Goal: Transaction & Acquisition: Download file/media

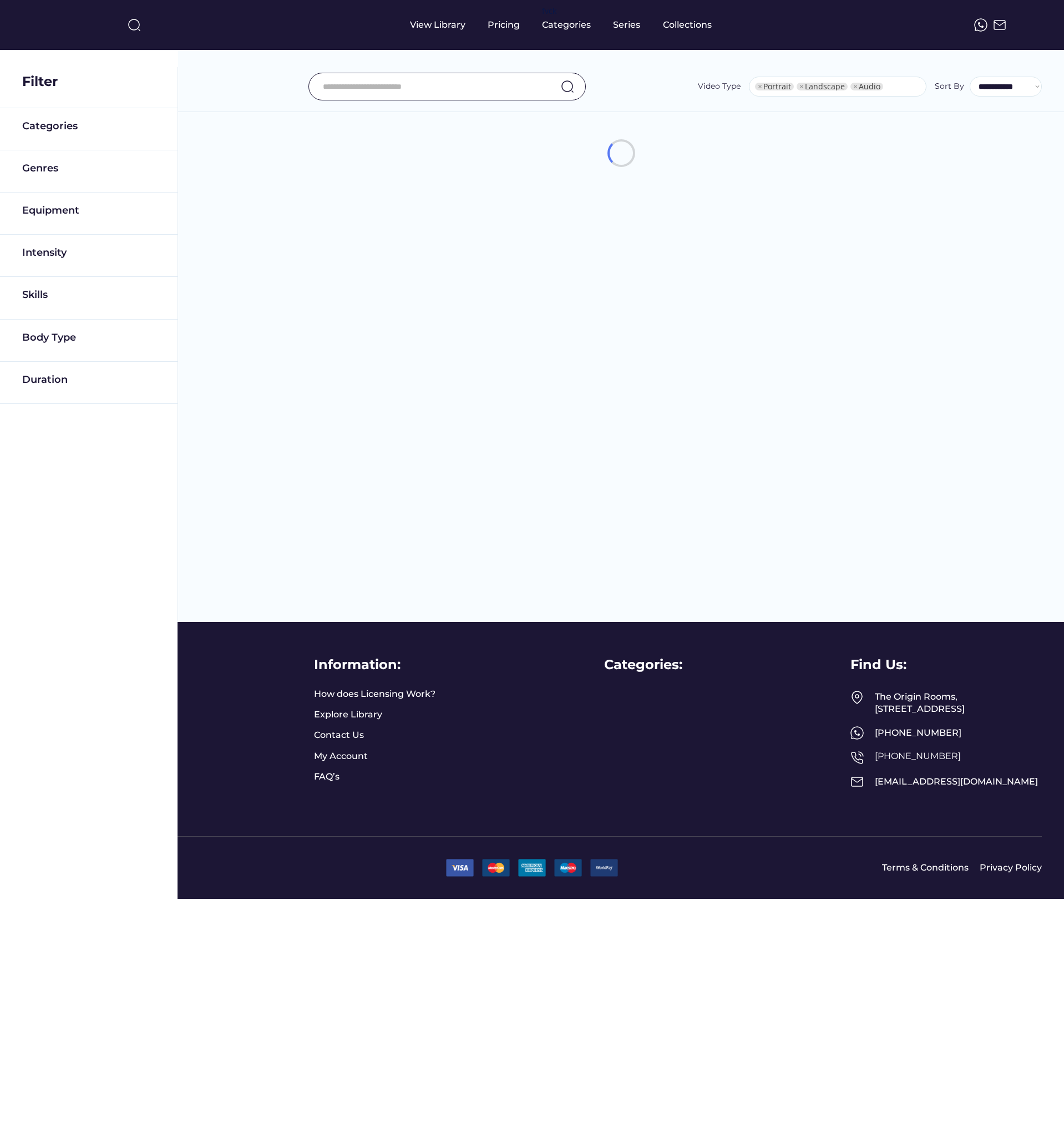
select select "**********"
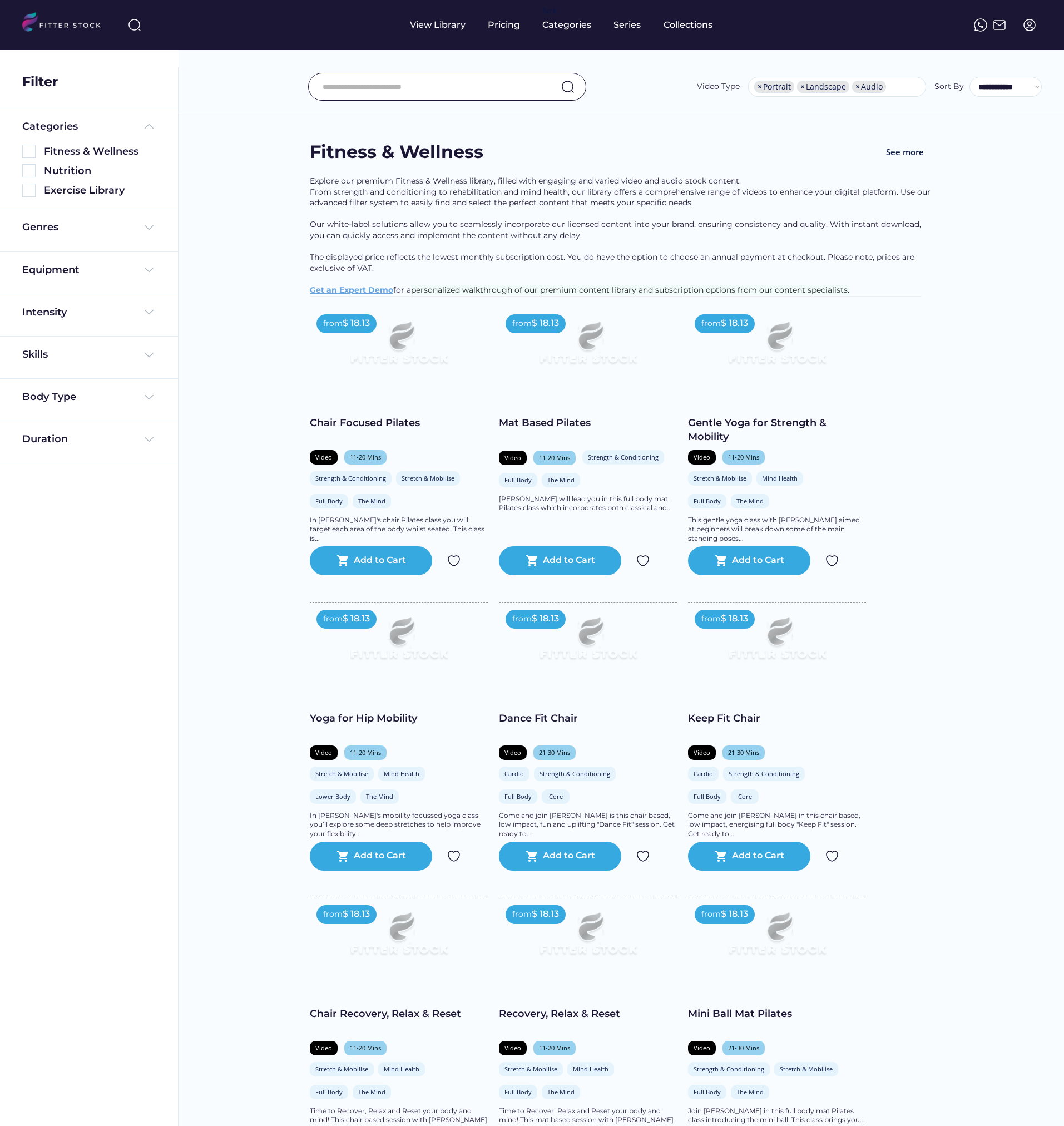
click at [1025, 26] on img at bounding box center [1030, 25] width 14 height 14
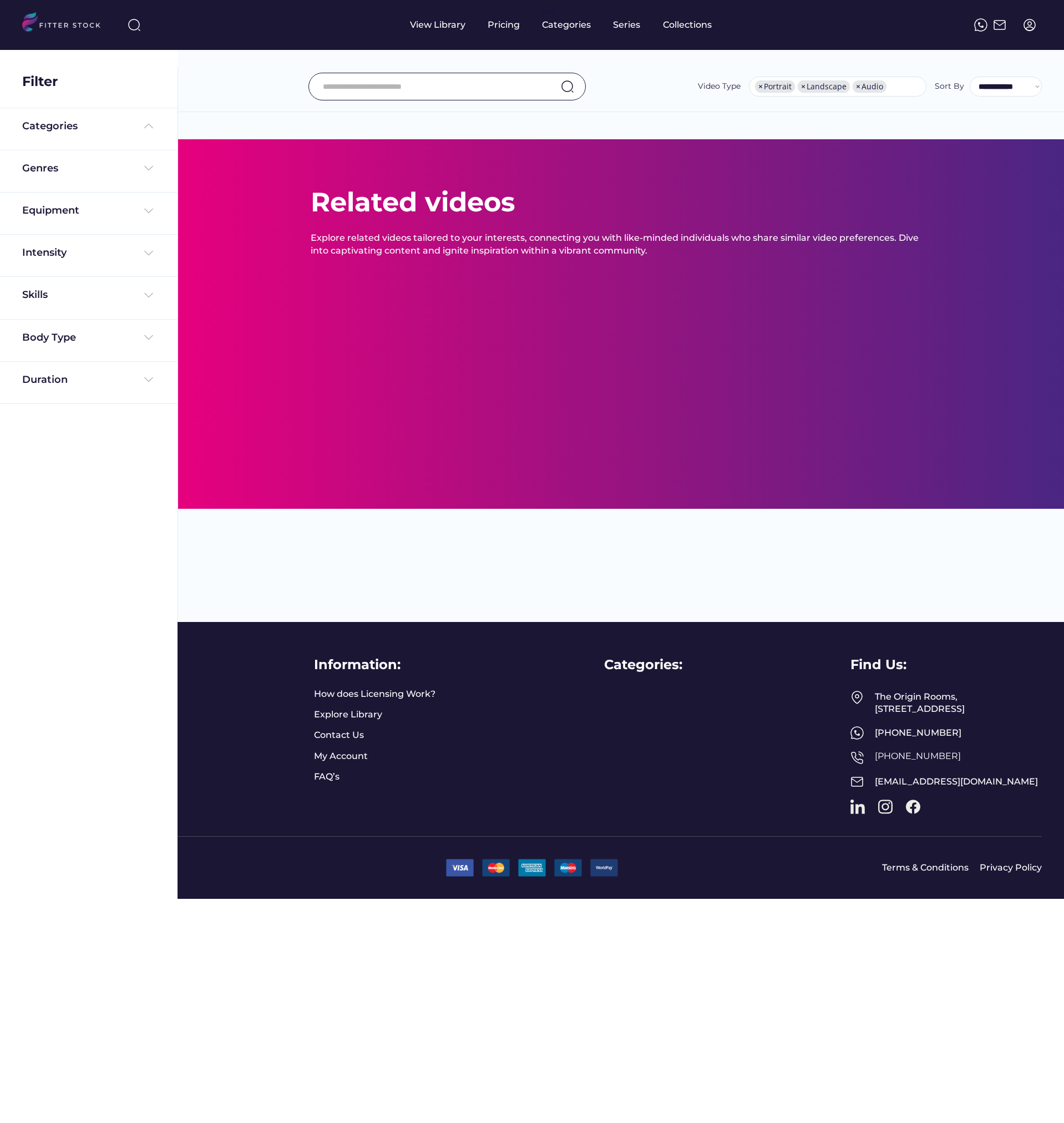
select select "**********"
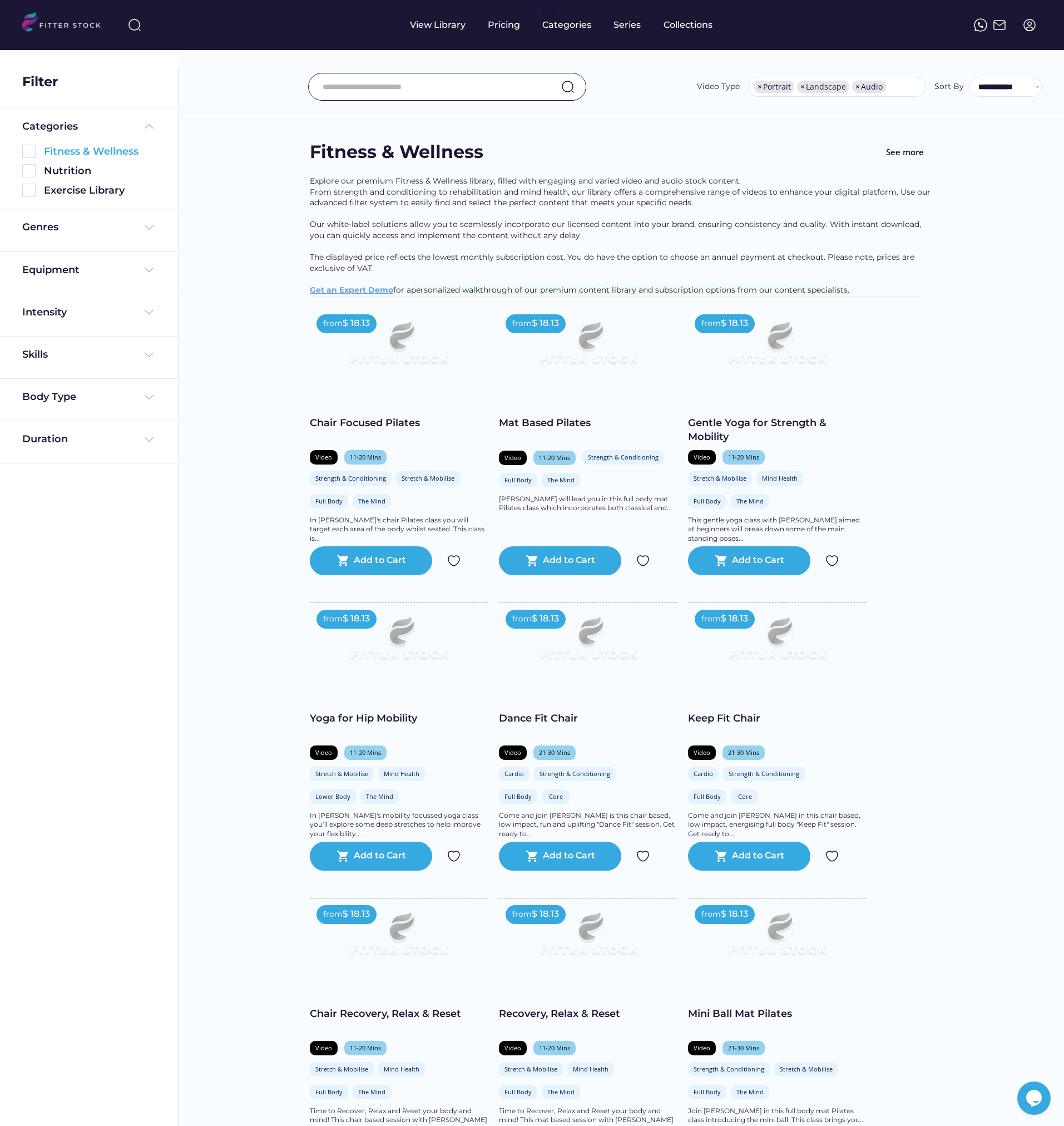
click at [29, 152] on img at bounding box center [29, 151] width 14 height 14
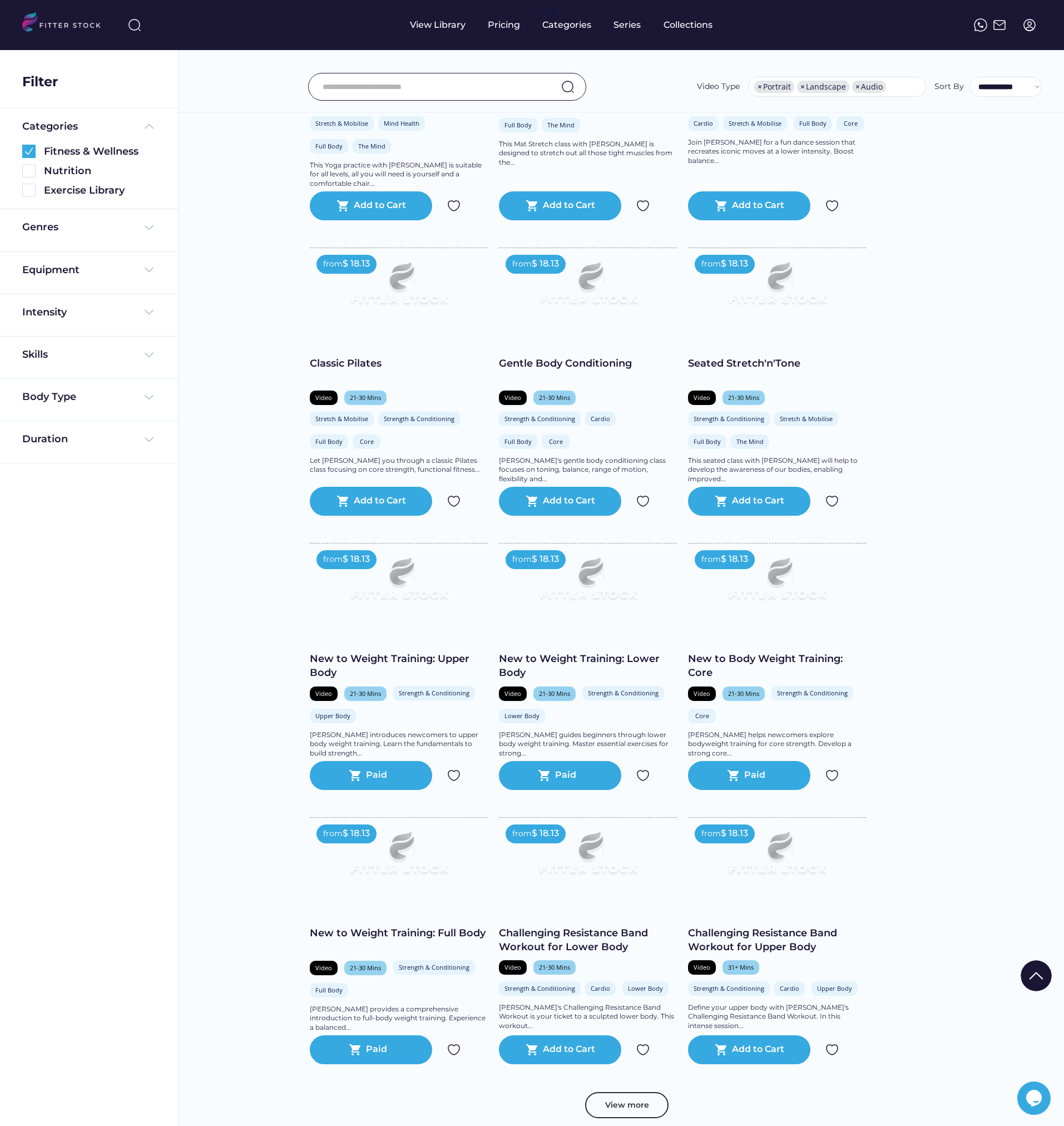
scroll to position [1279, 0]
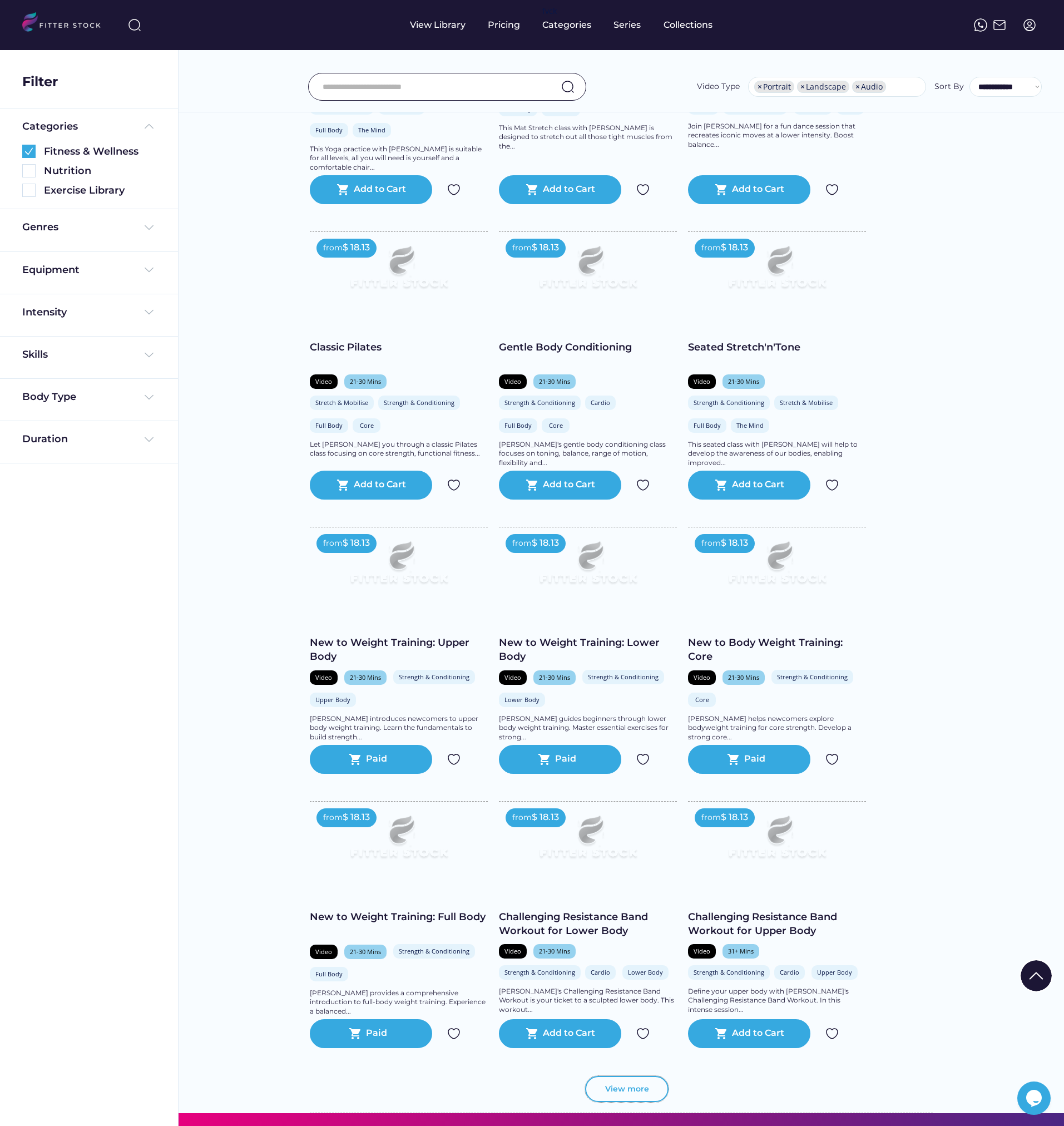
click at [635, 1103] on button "View more" at bounding box center [627, 1089] width 83 height 27
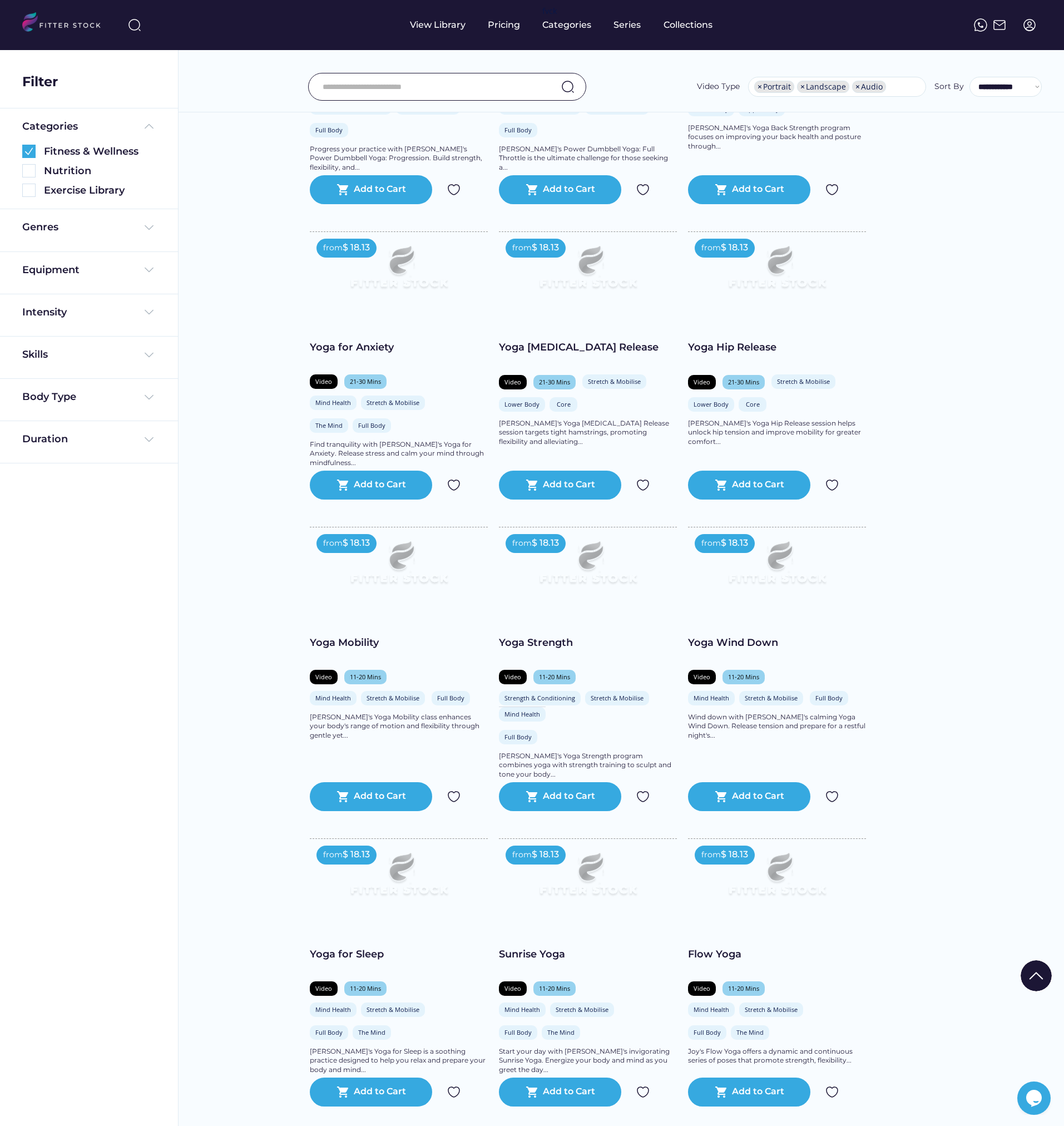
scroll to position [3449, 0]
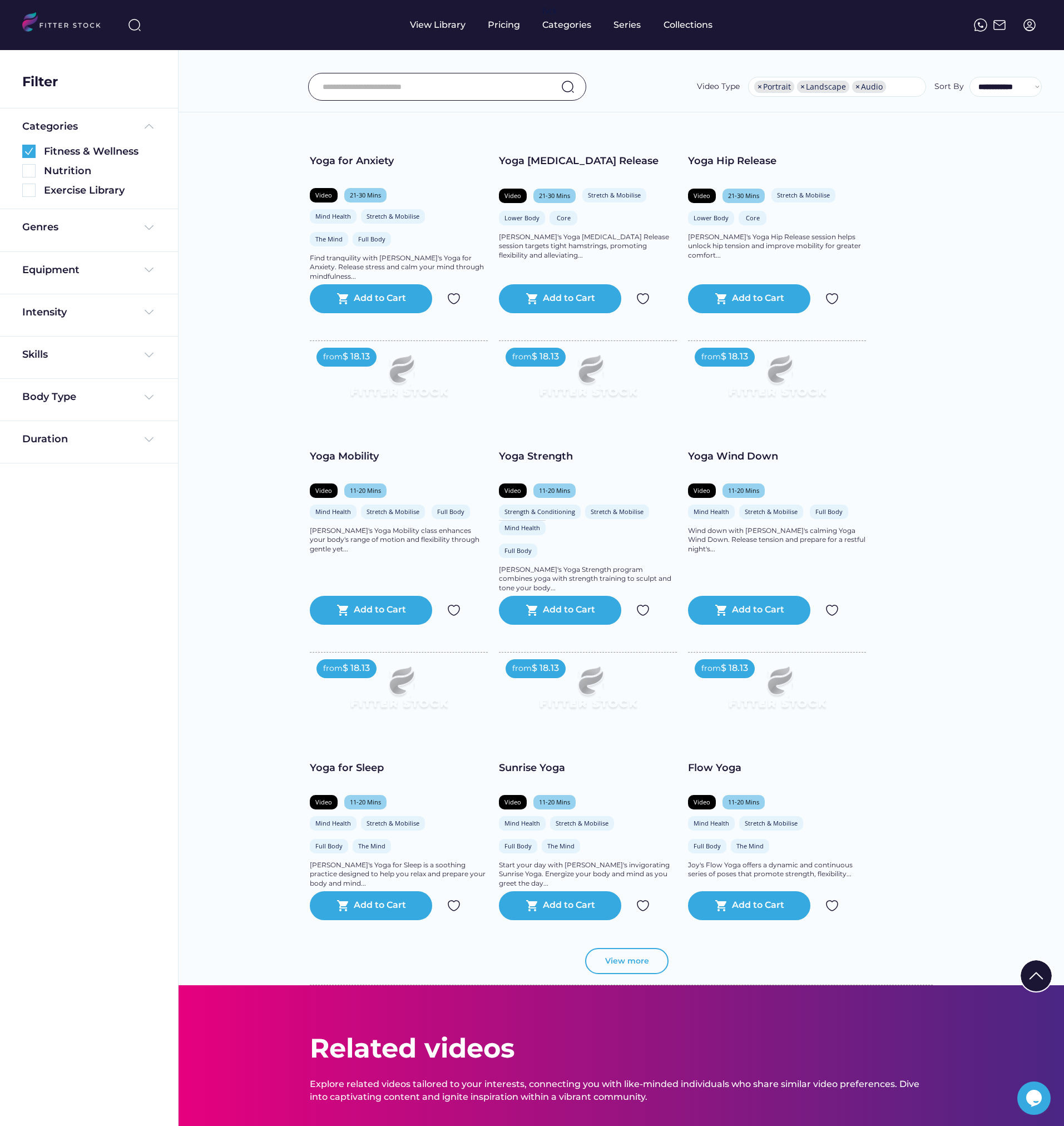
click at [619, 968] on button "View more" at bounding box center [627, 961] width 83 height 27
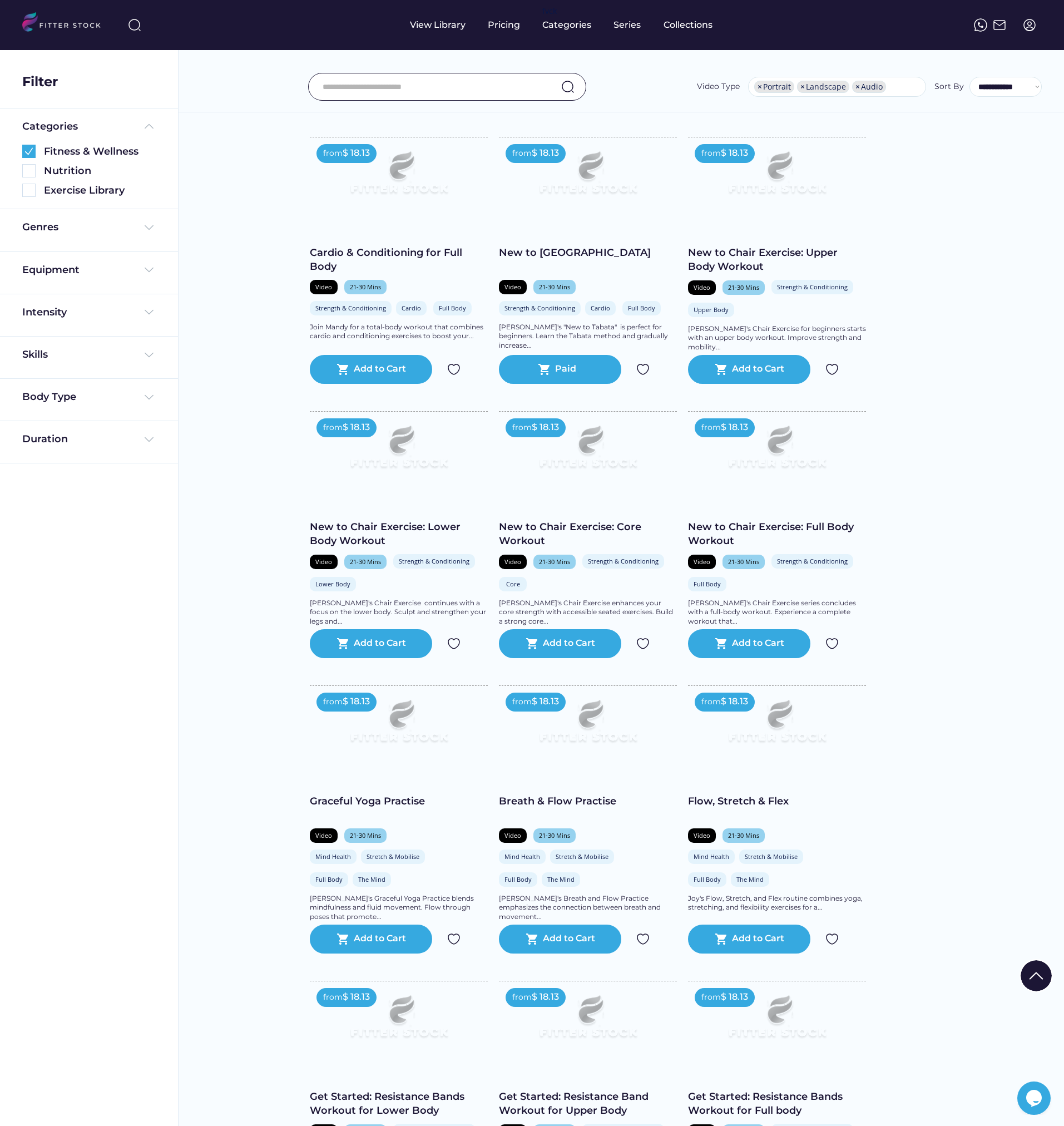
scroll to position [4284, 0]
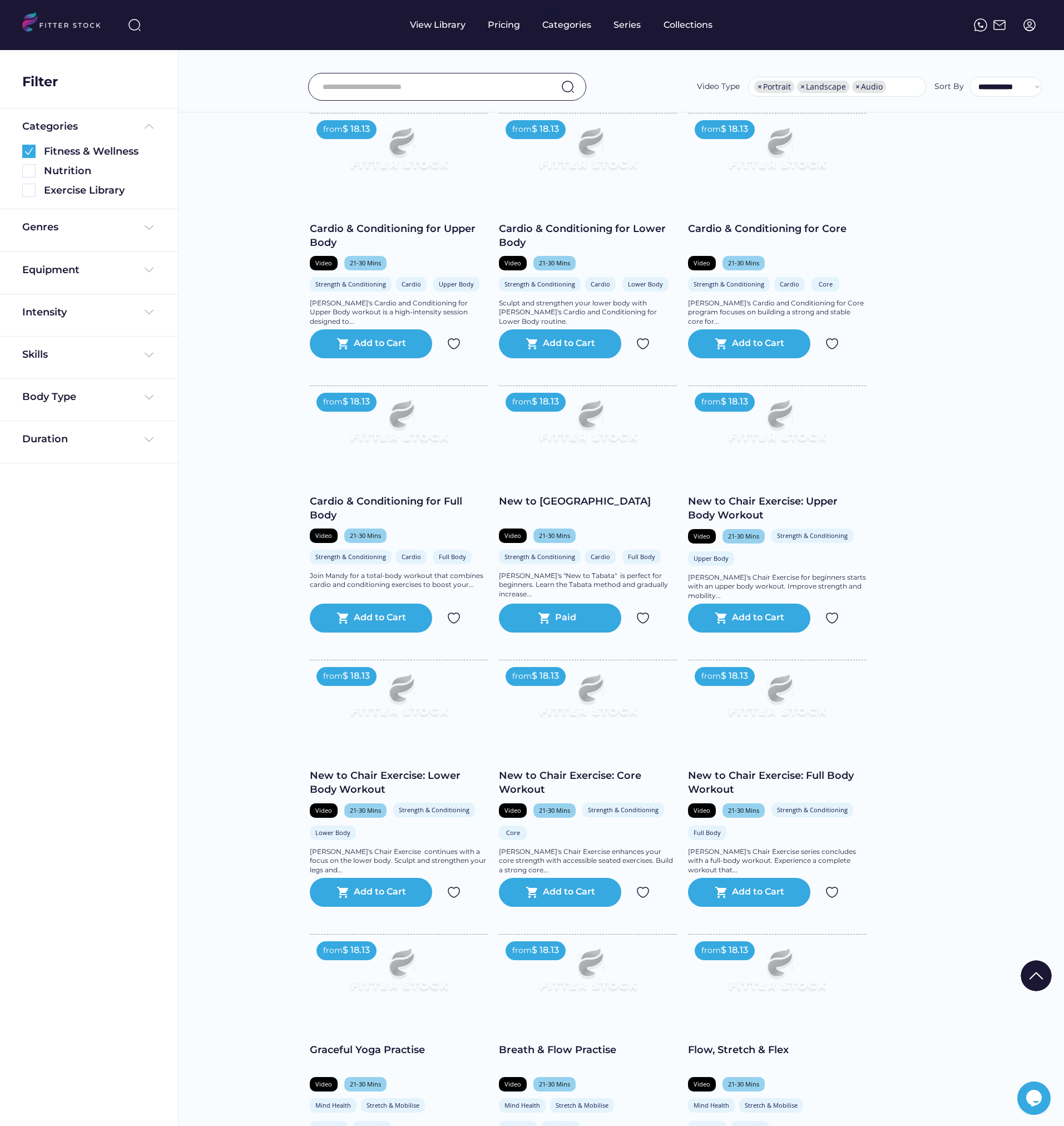
click at [526, 509] on div "New to [GEOGRAPHIC_DATA]" at bounding box center [588, 501] width 178 height 14
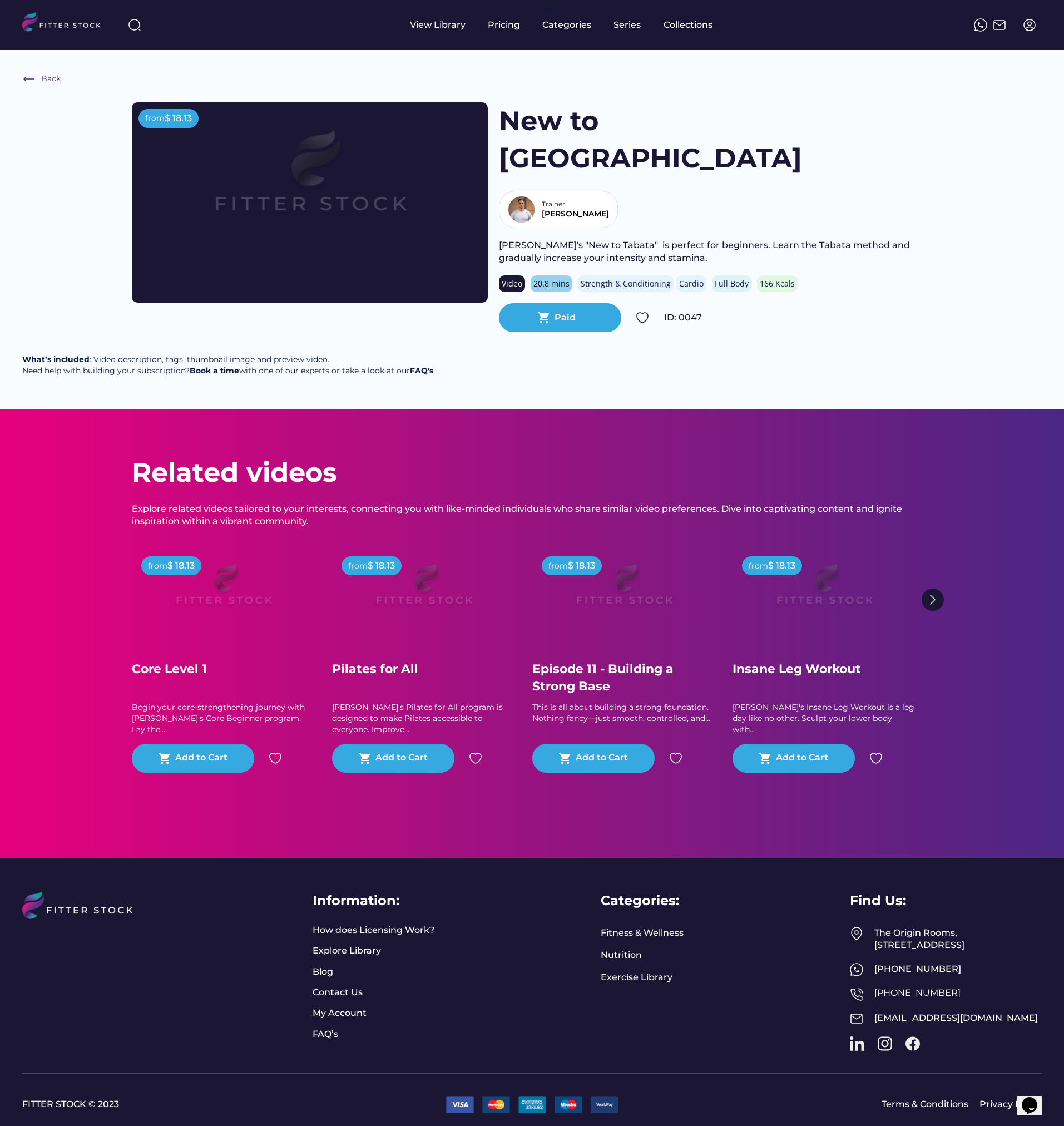
click at [535, 196] on img at bounding box center [522, 209] width 27 height 27
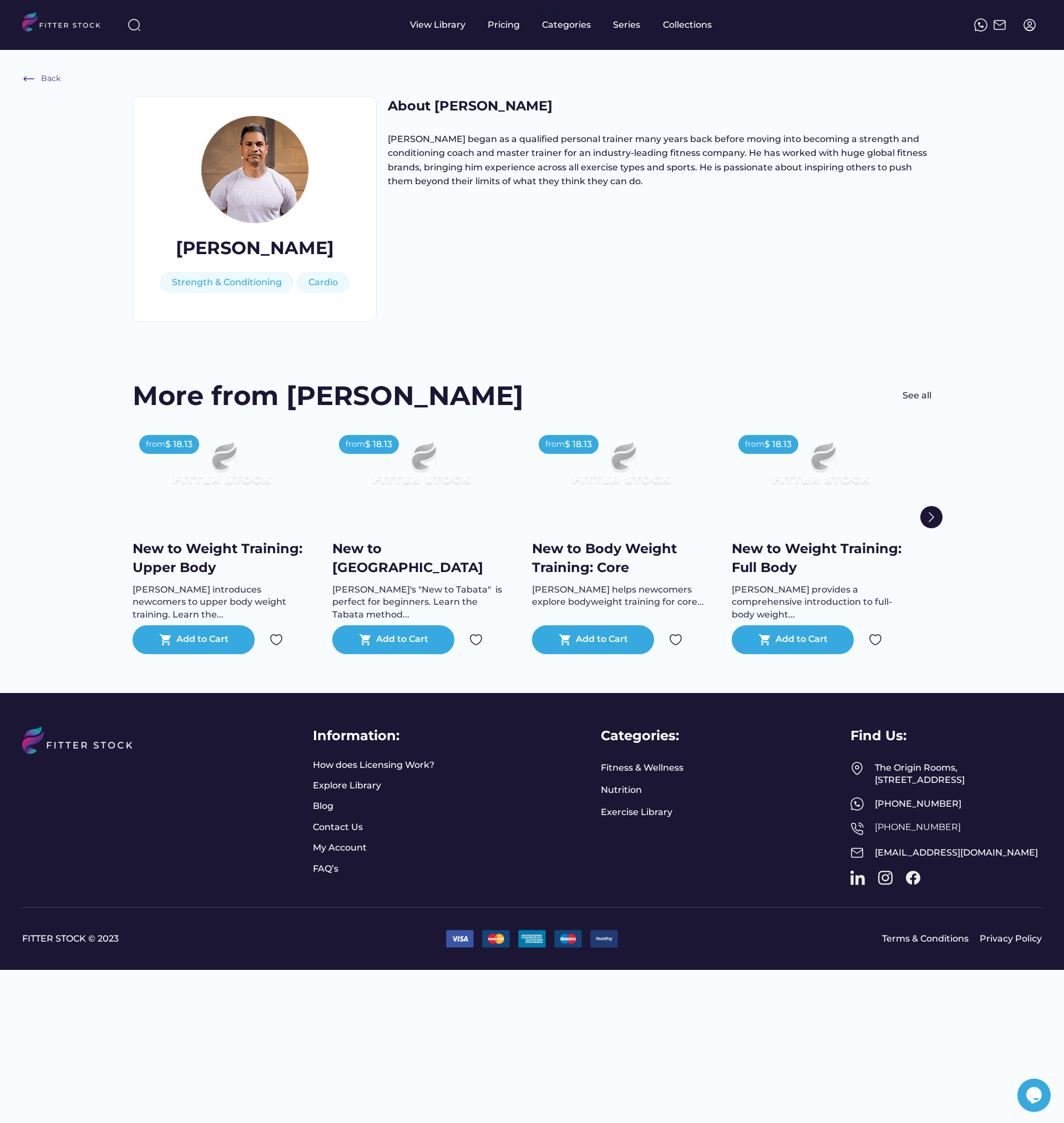
click at [917, 394] on div "See all" at bounding box center [917, 396] width 29 height 12
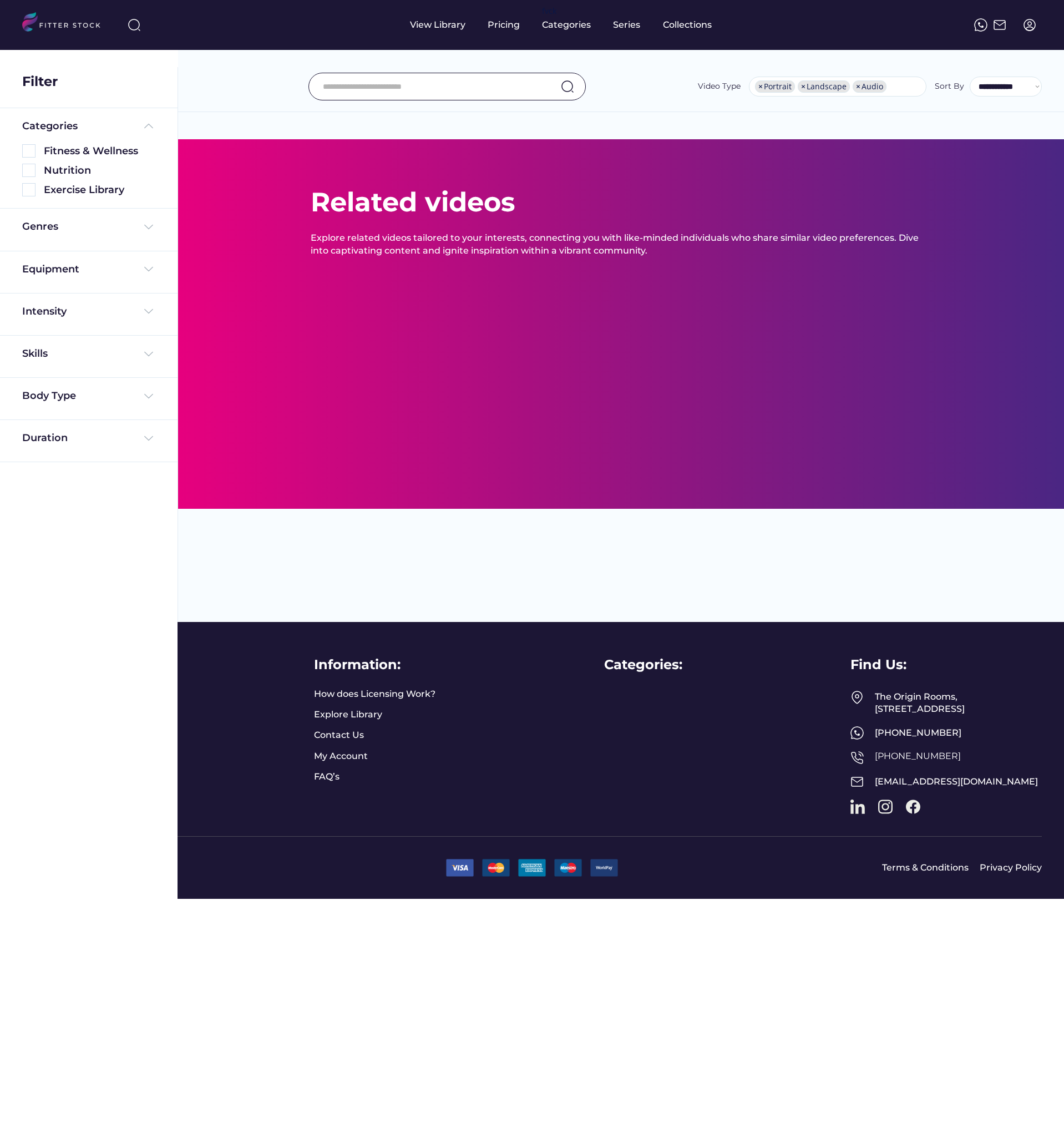
select select "**********"
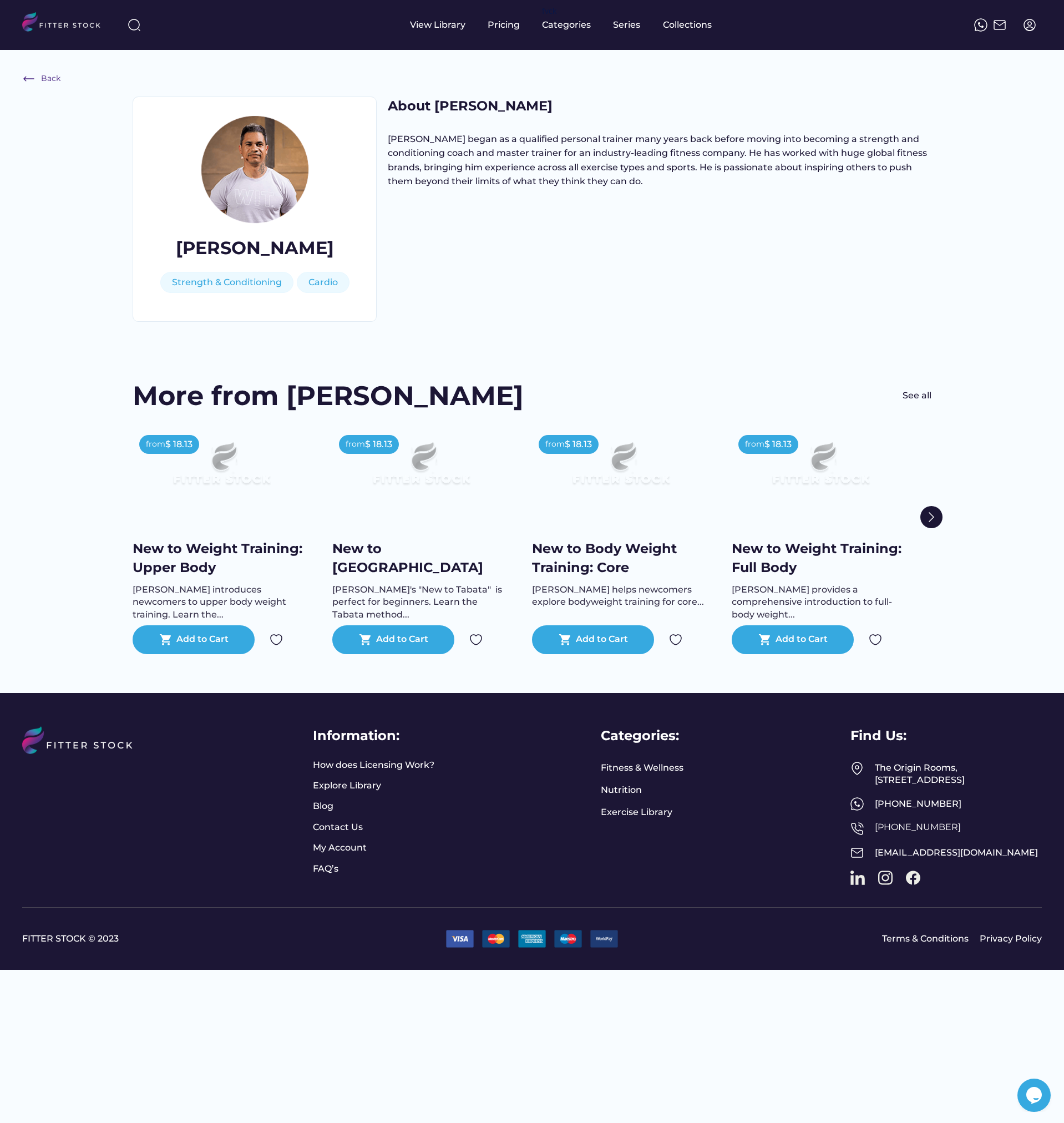
drag, startPoint x: 233, startPoint y: 490, endPoint x: 89, endPoint y: 584, distance: 172.0
click at [89, 586] on div "Back Marcus Strength & Conditioning Cardio About Marcus Marcus began as a quali…" at bounding box center [532, 509] width 1064 height 920
drag, startPoint x: 165, startPoint y: 563, endPoint x: 114, endPoint y: 588, distance: 56.8
click at [114, 588] on div "Back Marcus Strength & Conditioning Cardio About Marcus Marcus began as a quali…" at bounding box center [532, 509] width 1064 height 920
click at [932, 513] on img at bounding box center [931, 517] width 22 height 22
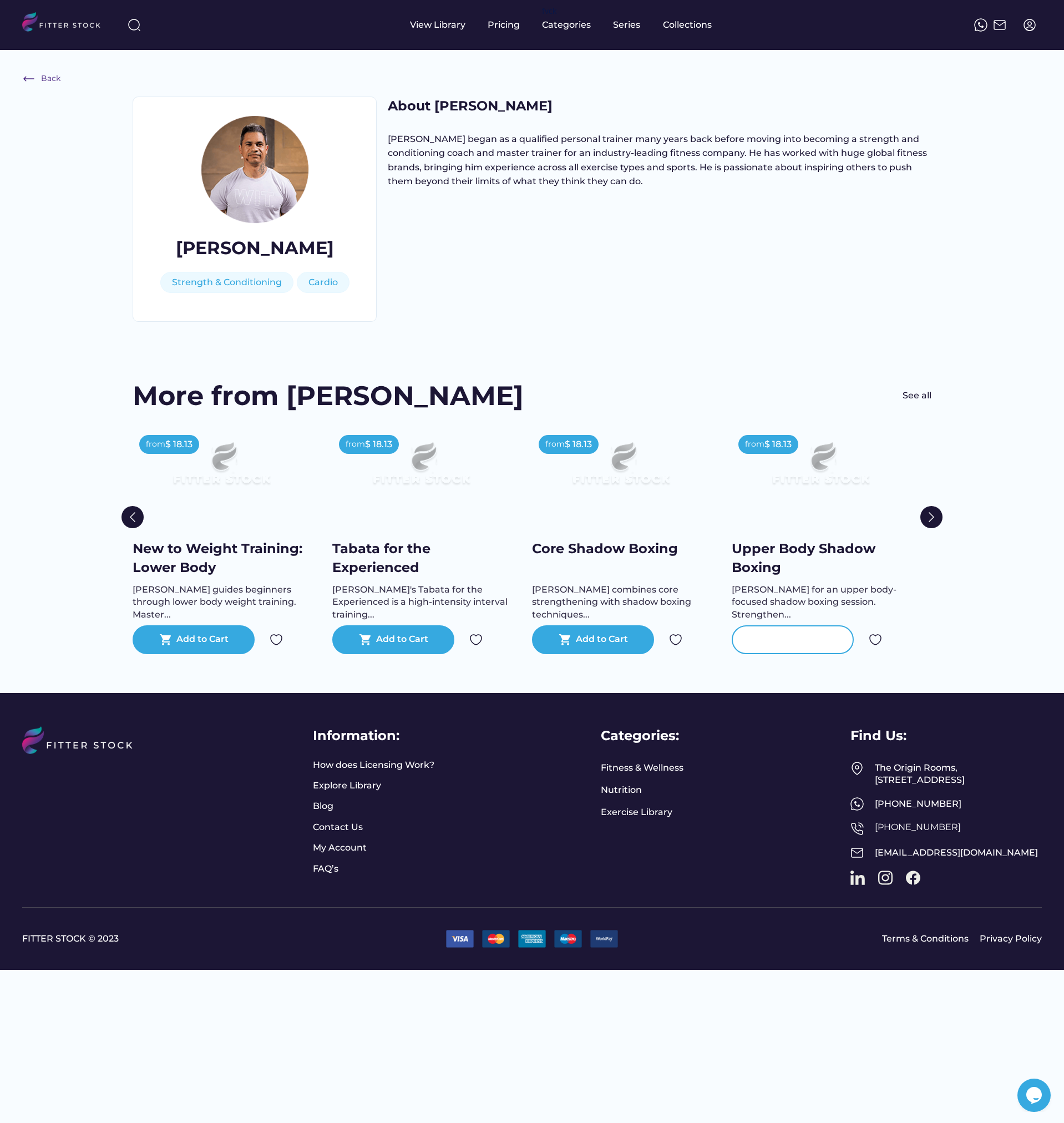
click at [778, 641] on div "Add to Cart" at bounding box center [801, 640] width 52 height 14
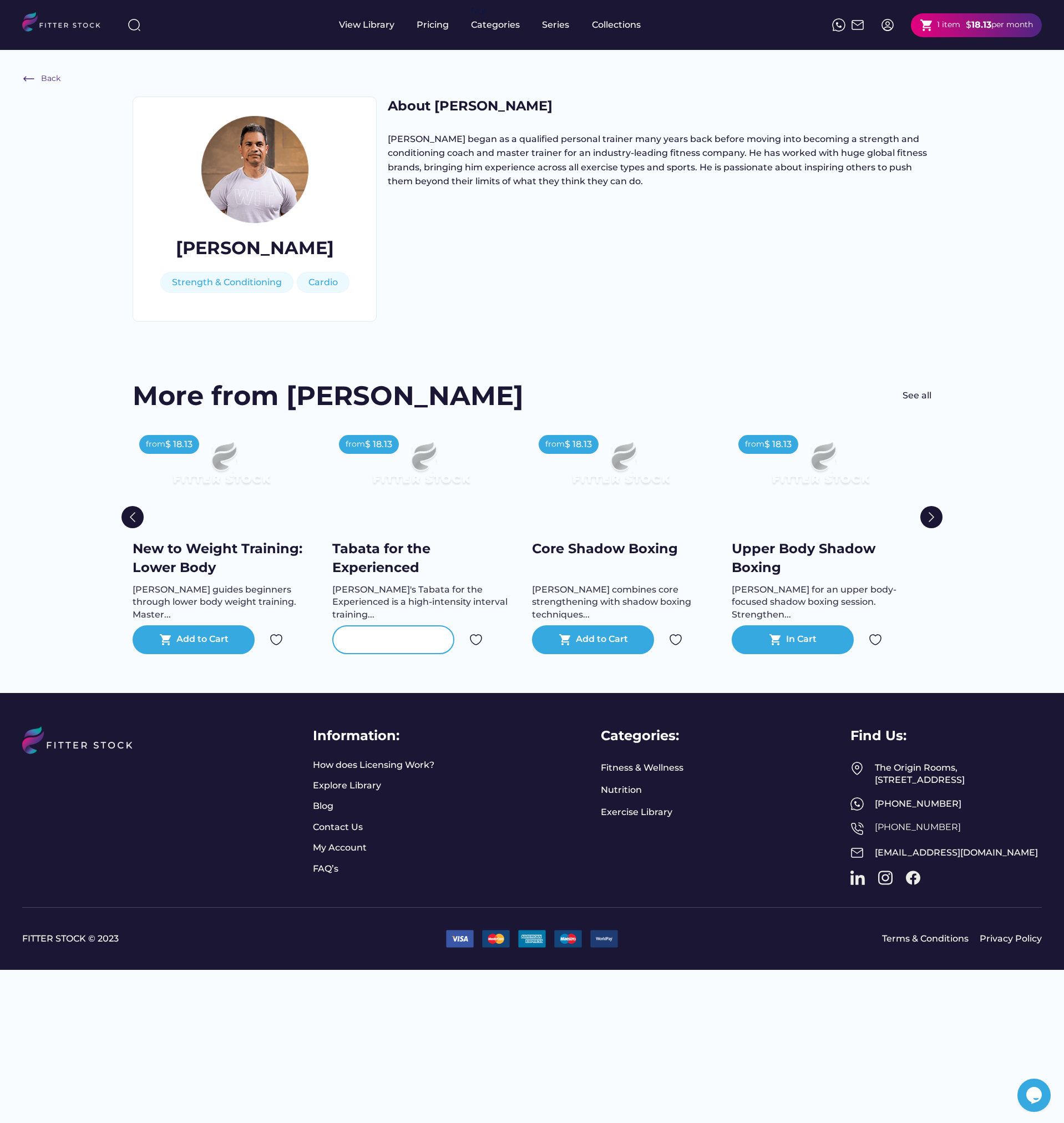
click at [389, 641] on div "Add to Cart" at bounding box center [402, 640] width 52 height 14
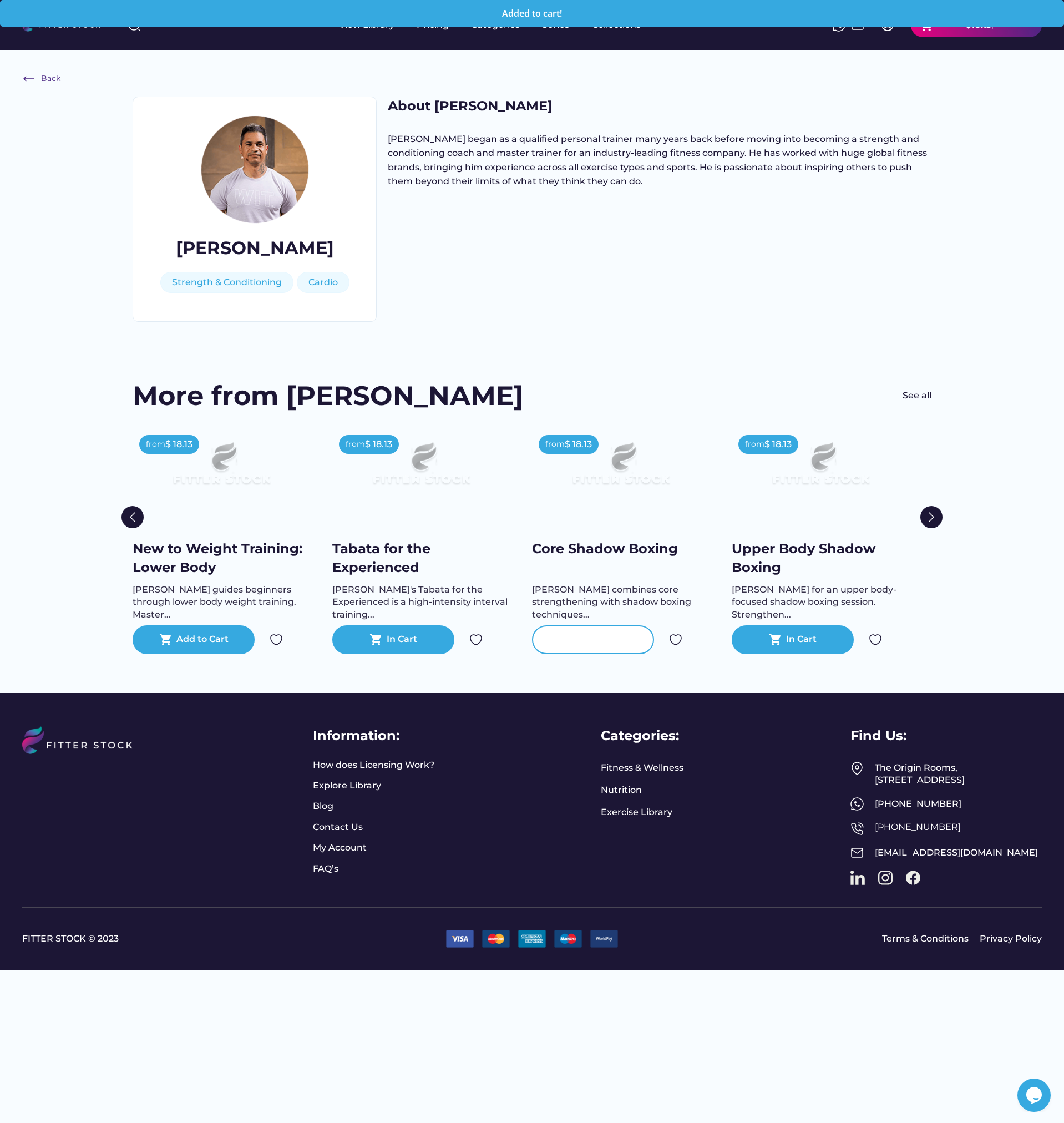
click at [581, 644] on div "Add to Cart" at bounding box center [602, 640] width 52 height 14
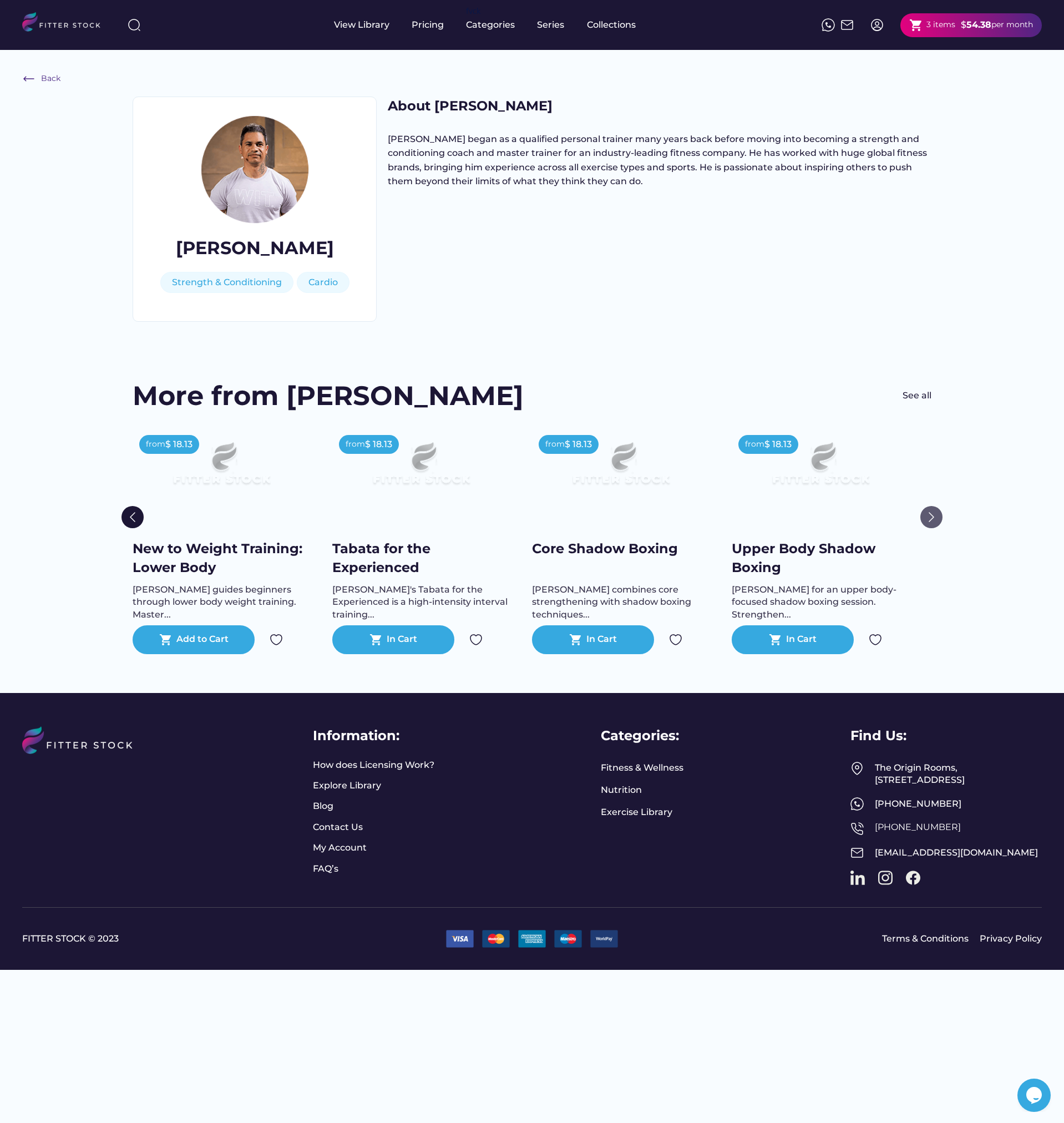
click at [929, 518] on img at bounding box center [931, 517] width 22 height 22
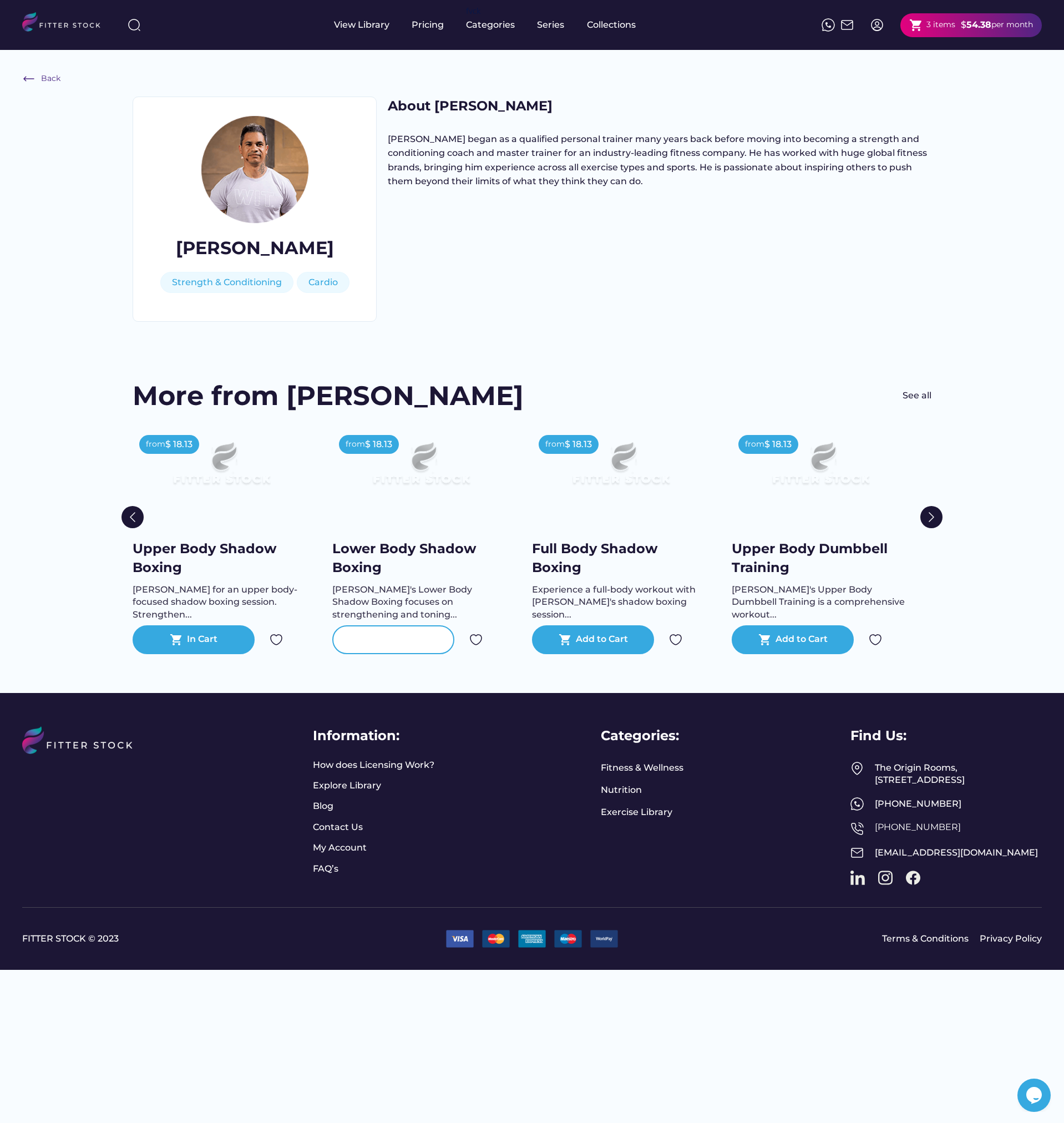
click at [406, 645] on div "Add to Cart" at bounding box center [402, 640] width 52 height 14
click at [601, 647] on div "shopping_cart Add to Cart" at bounding box center [593, 639] width 122 height 29
click at [808, 635] on div "Add to Cart" at bounding box center [801, 640] width 52 height 14
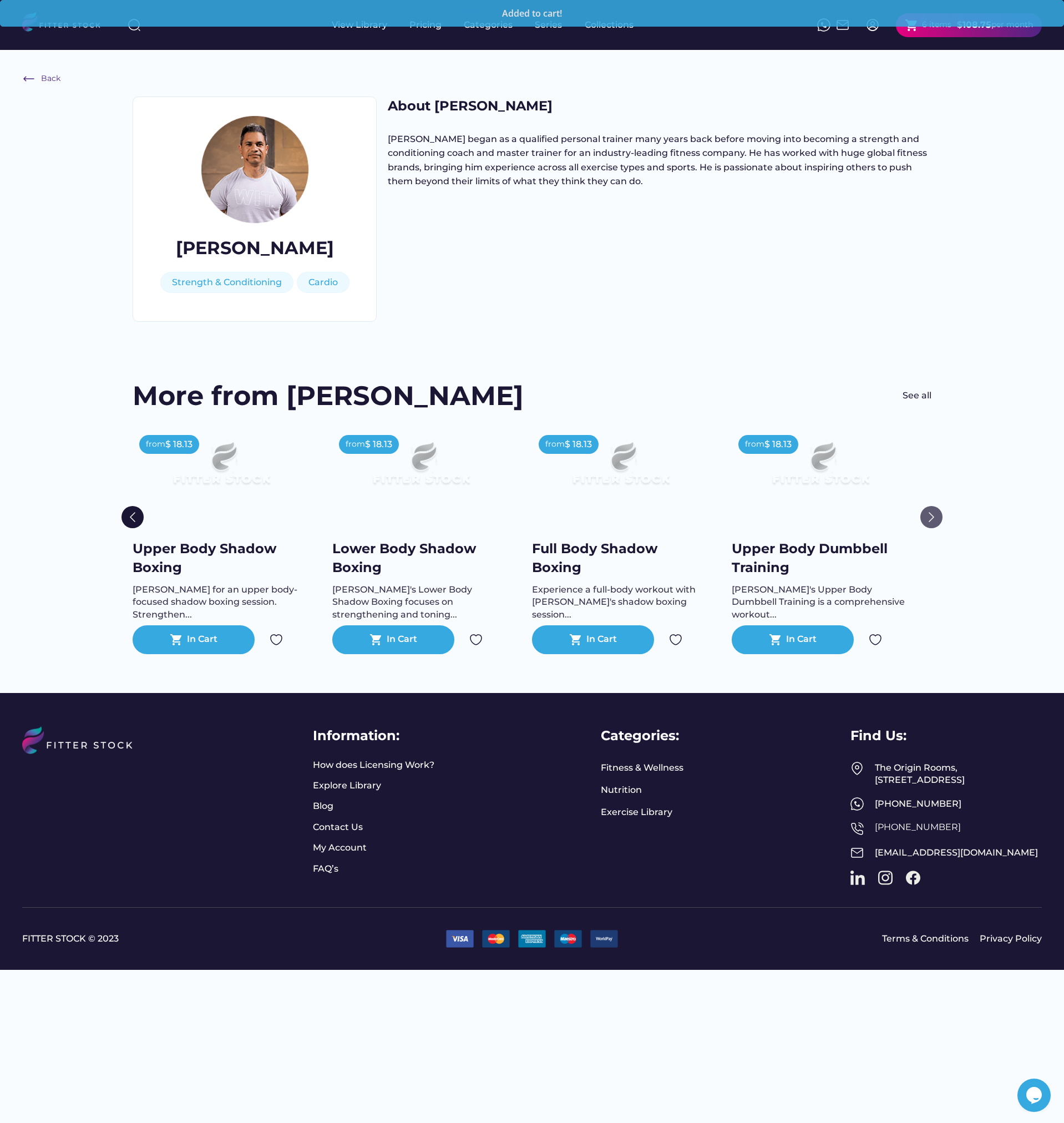
click at [935, 516] on img at bounding box center [931, 517] width 22 height 22
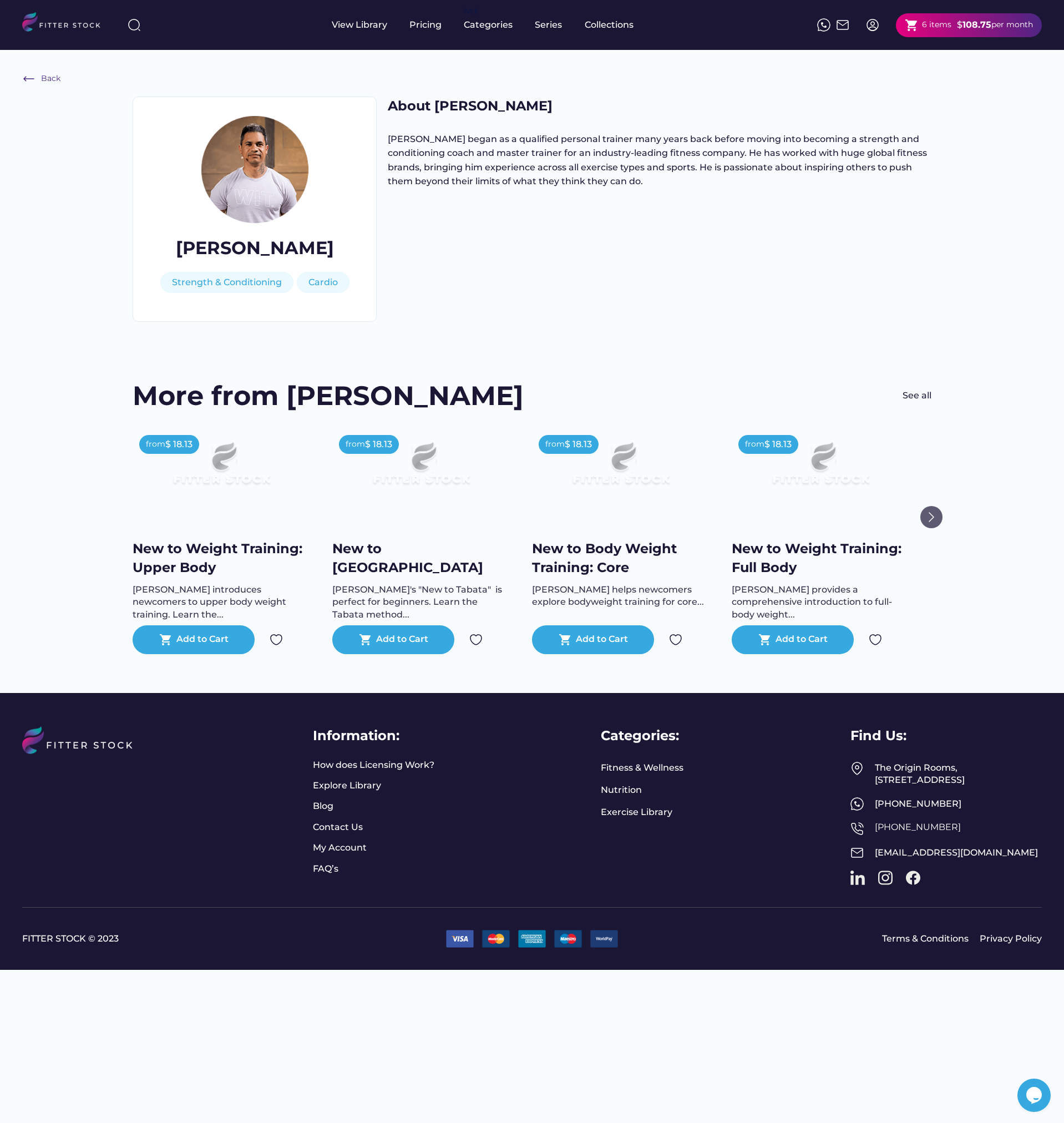
click at [929, 522] on img at bounding box center [931, 517] width 22 height 22
click at [933, 520] on img at bounding box center [931, 517] width 22 height 22
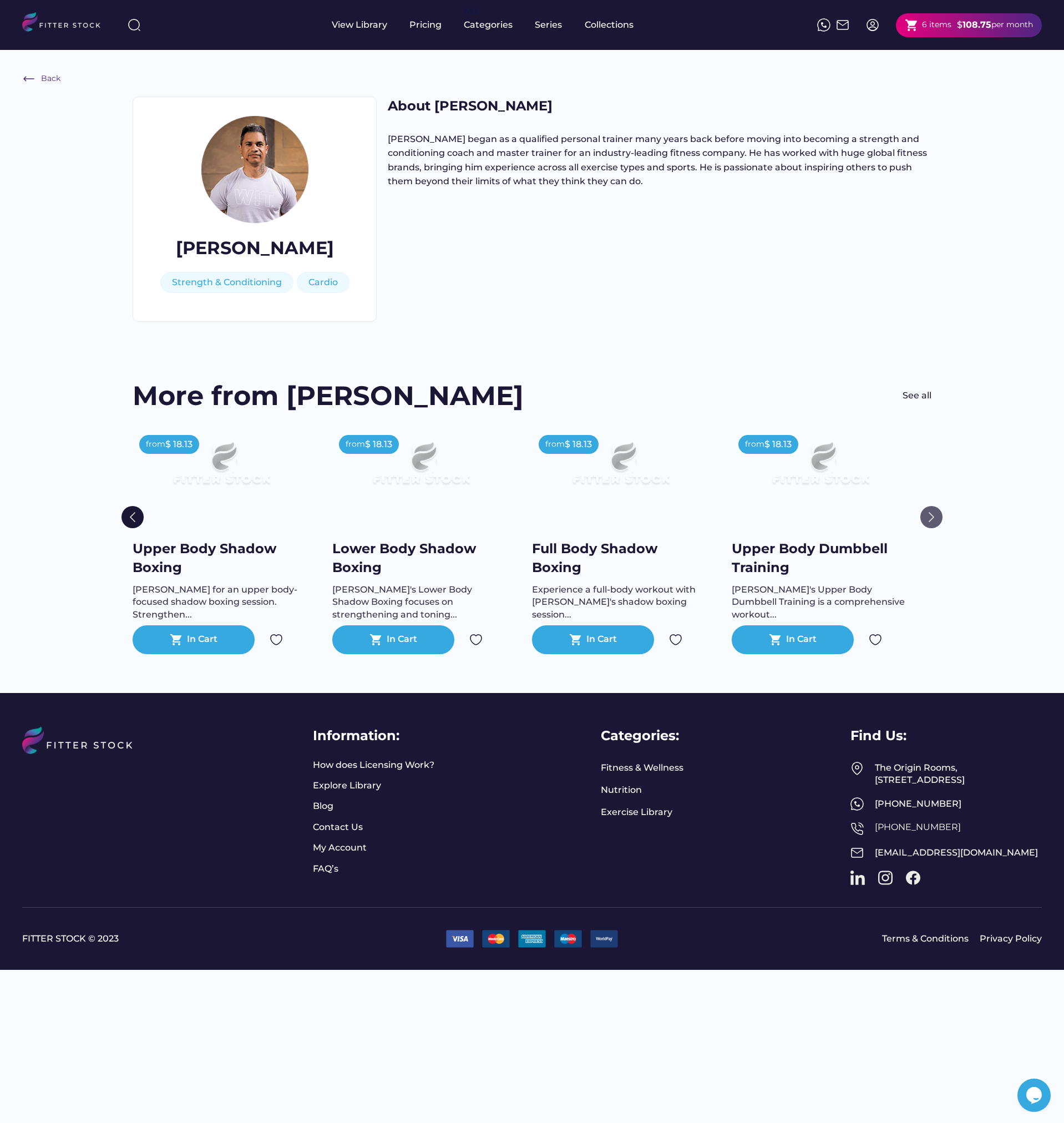
click at [933, 520] on img at bounding box center [931, 517] width 22 height 22
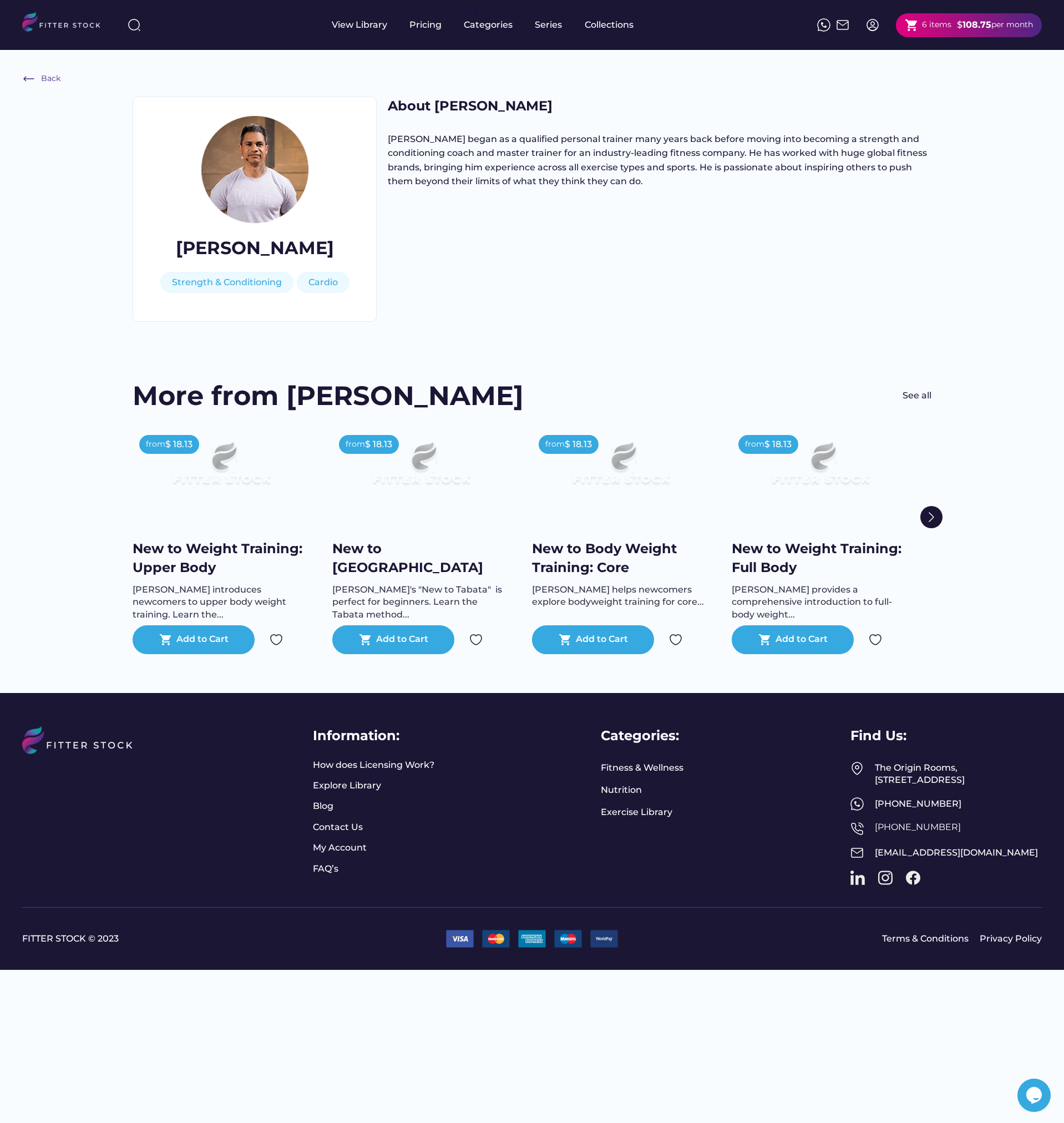
click at [922, 28] on div "6 items" at bounding box center [937, 25] width 29 height 11
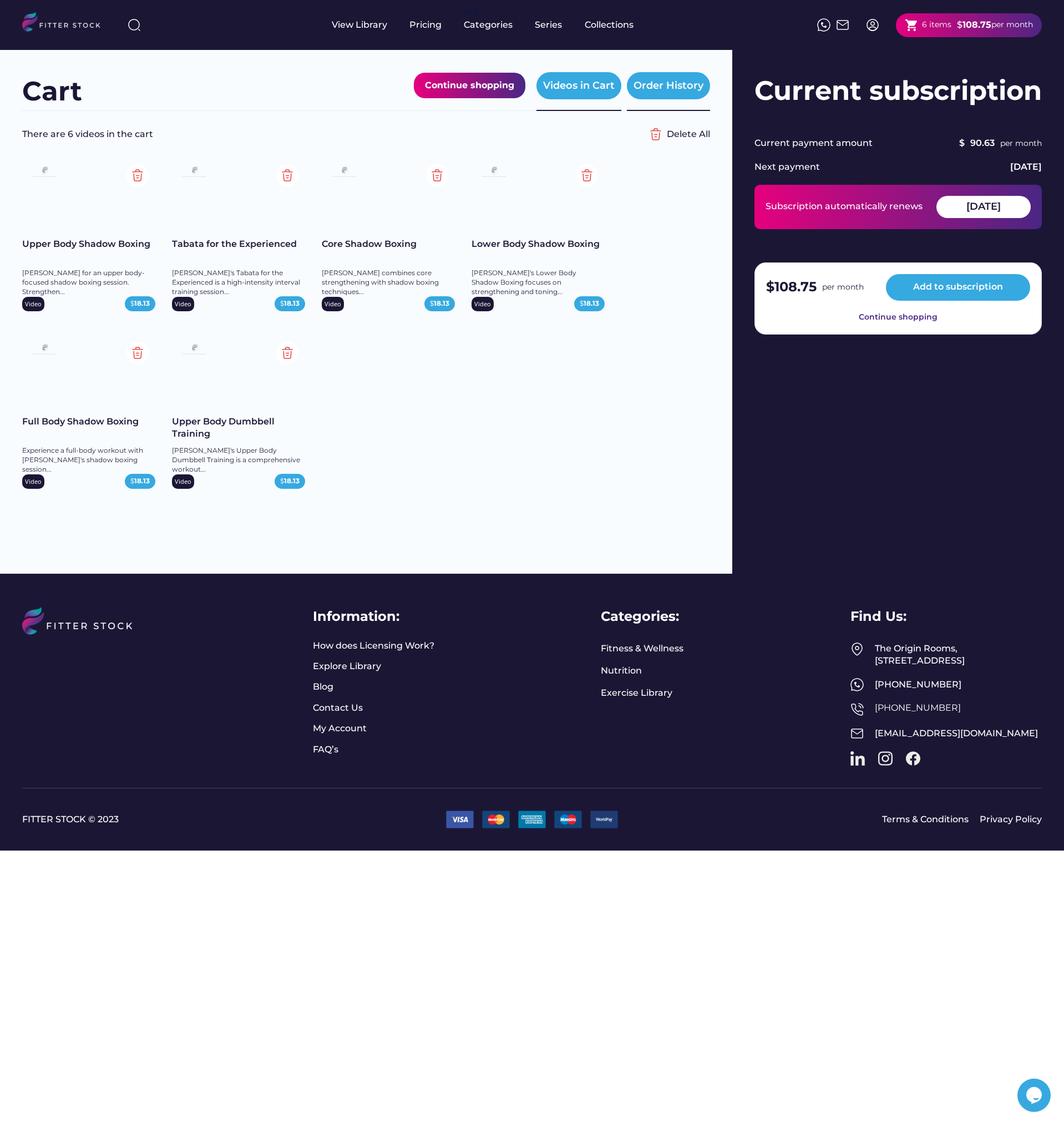
drag, startPoint x: 661, startPoint y: 86, endPoint x: 642, endPoint y: 84, distance: 19.1
click at [642, 84] on div "Order History" at bounding box center [669, 86] width 70 height 14
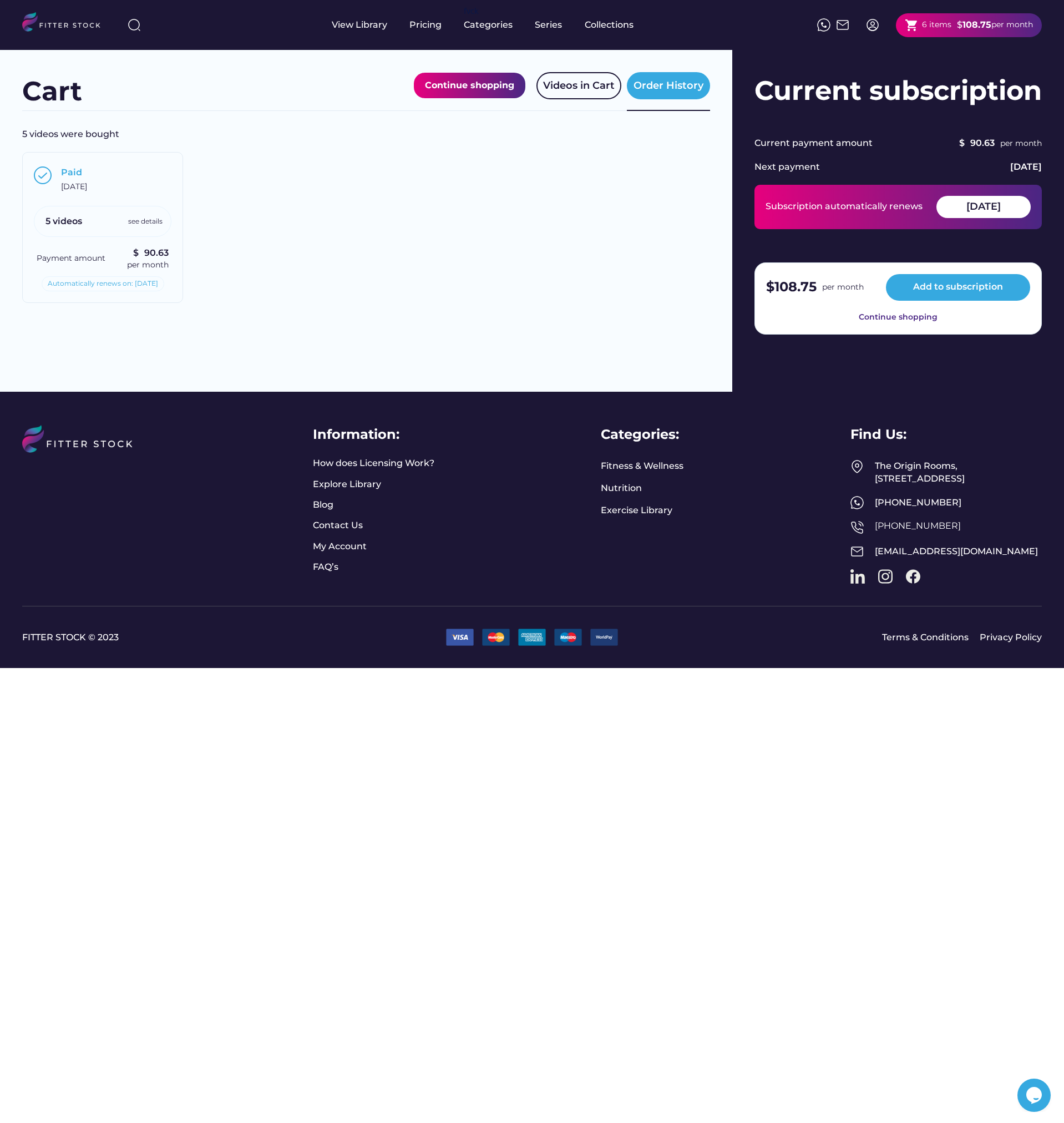
click at [80, 215] on div "5 videos" at bounding box center [64, 221] width 37 height 12
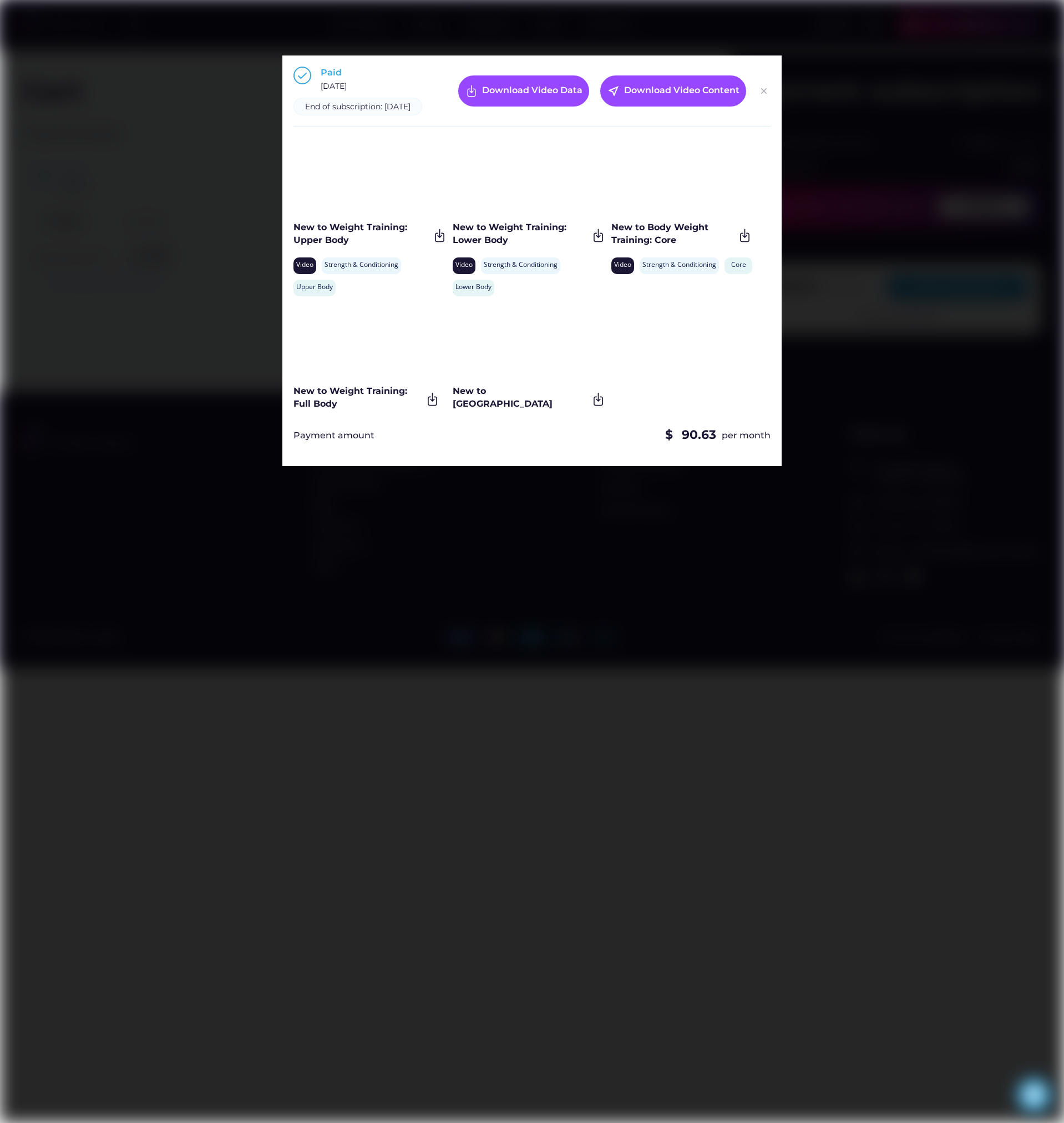
click at [765, 93] on img at bounding box center [764, 91] width 14 height 14
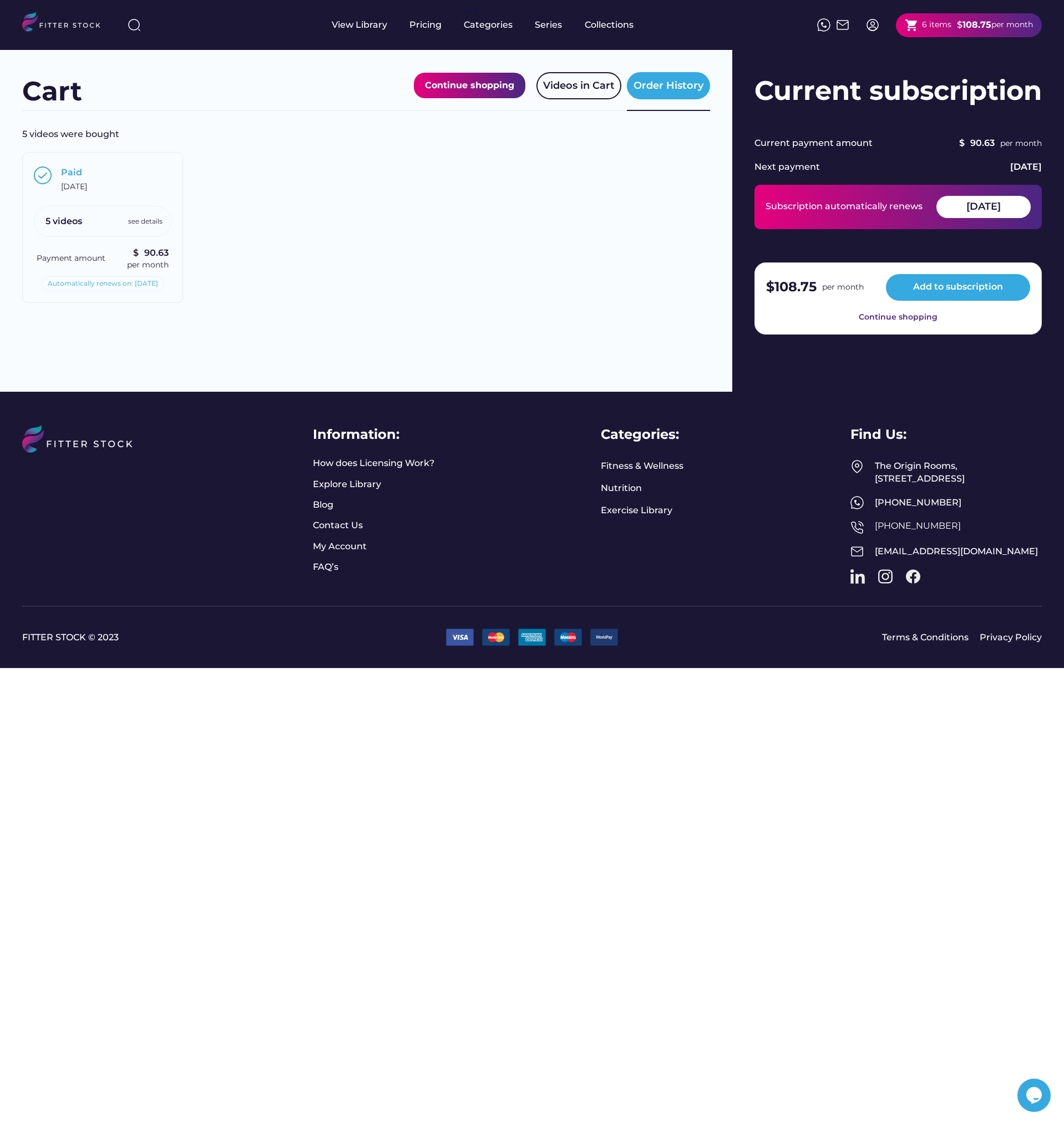
click at [957, 26] on div "$" at bounding box center [960, 25] width 5 height 12
click at [925, 289] on button "Add to subscription" at bounding box center [959, 287] width 144 height 27
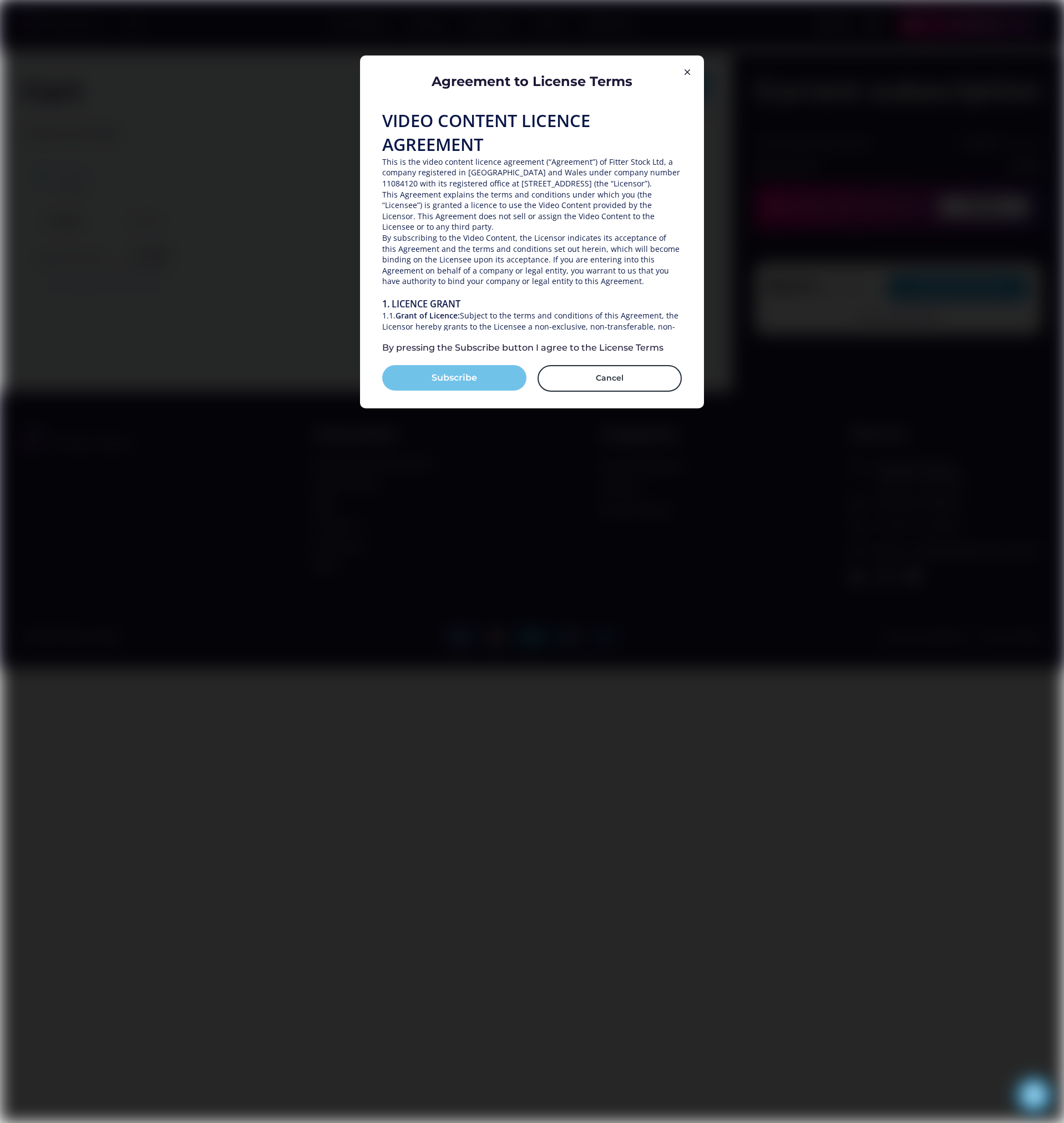
click at [466, 374] on button "Subscribe" at bounding box center [454, 378] width 144 height 26
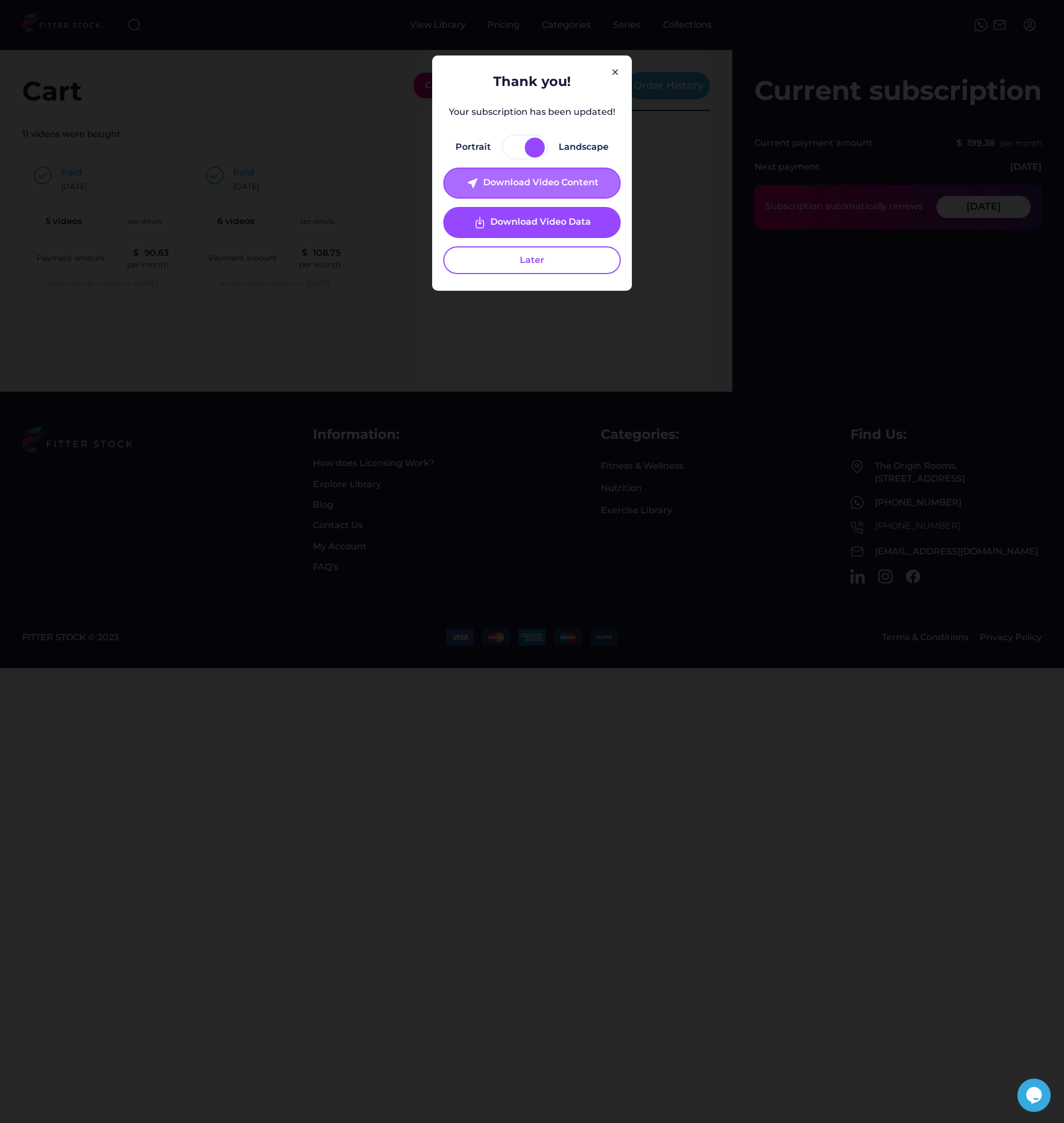
click at [518, 178] on div "Download Video Content" at bounding box center [541, 183] width 116 height 14
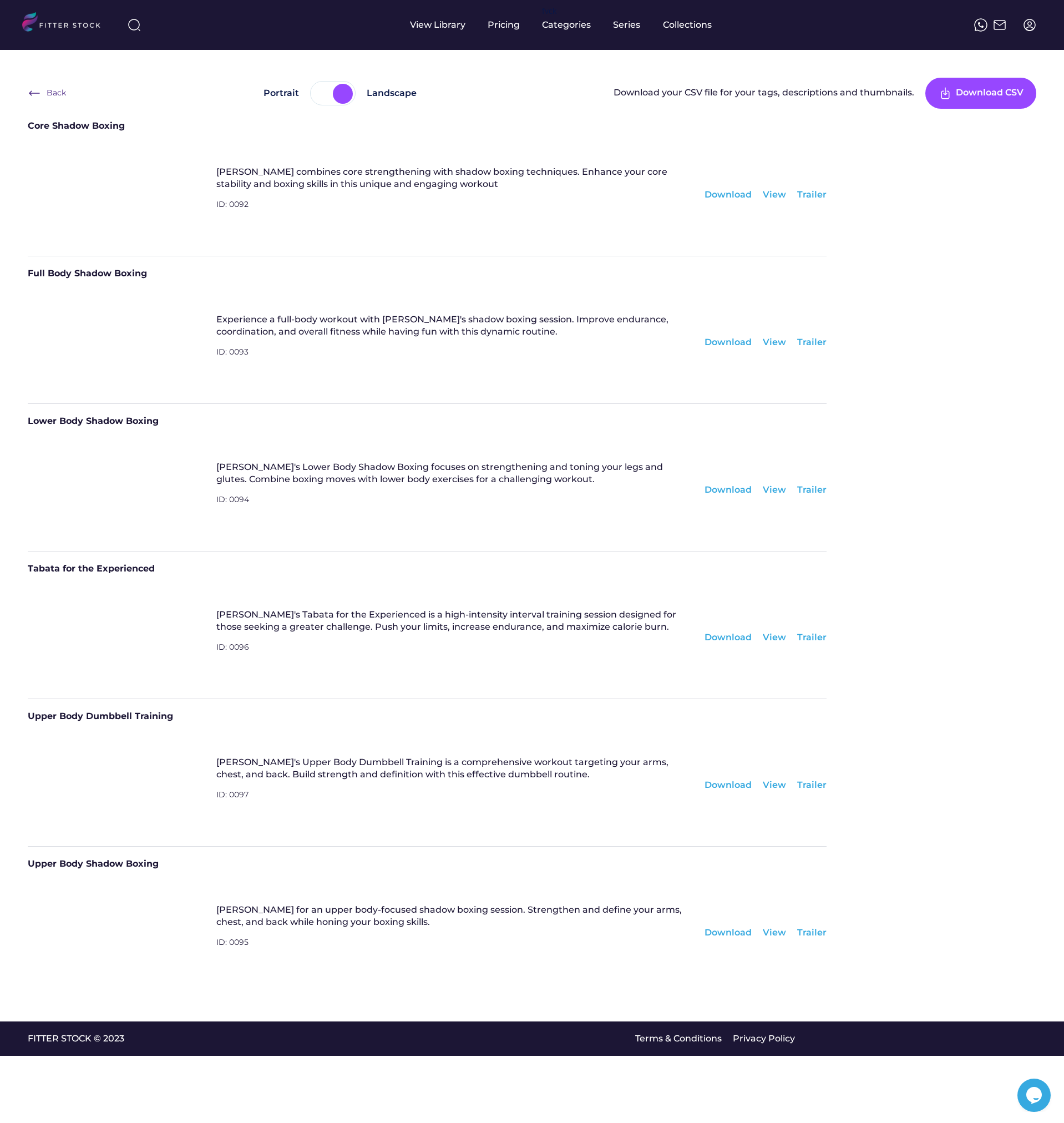
click at [742, 195] on div "Download" at bounding box center [728, 195] width 47 height 12
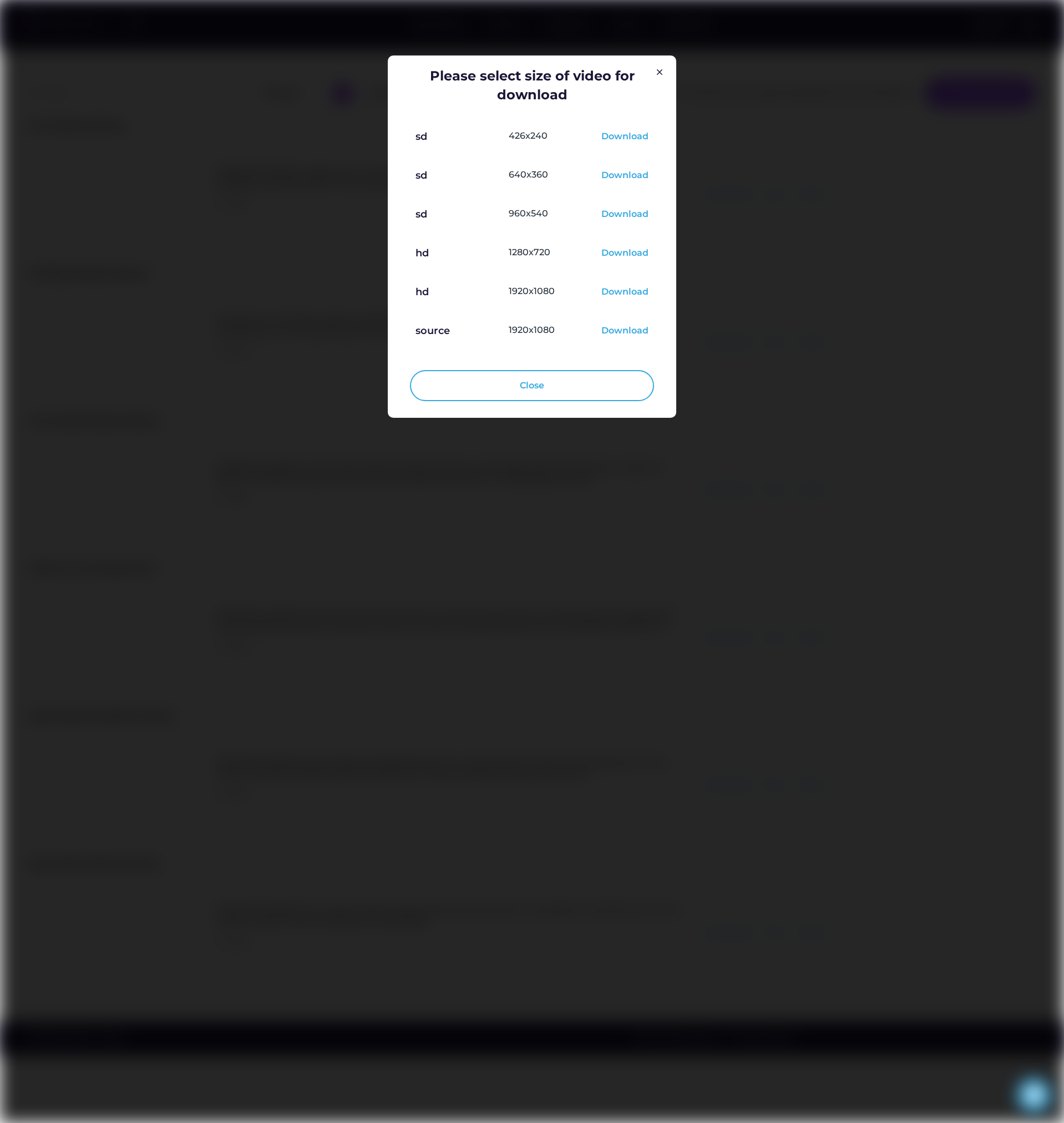
click at [634, 254] on div "Download" at bounding box center [625, 254] width 47 height 14
click at [660, 73] on img at bounding box center [660, 72] width 14 height 14
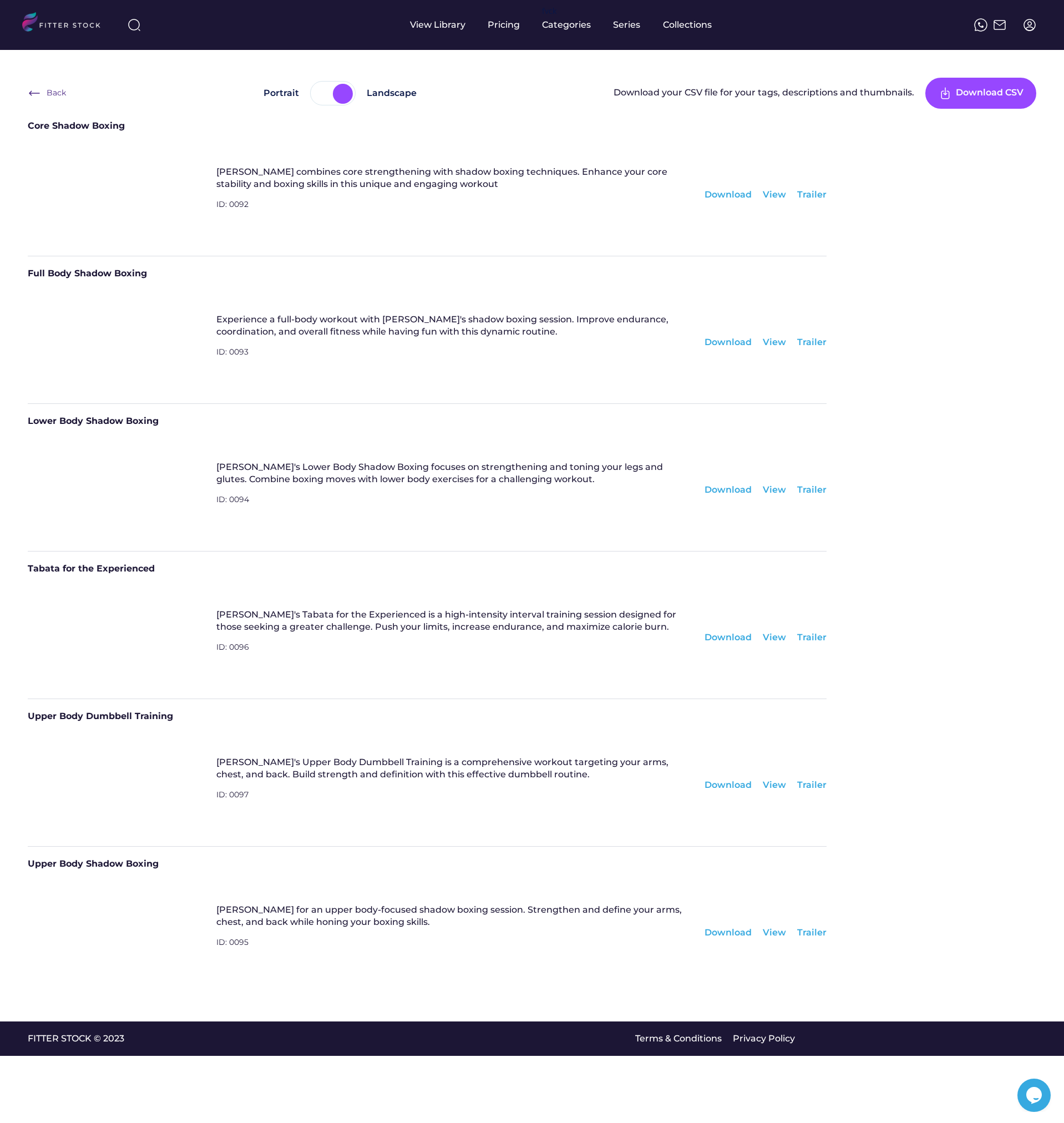
click at [926, 471] on div "Back Portrait Landscape Download your CSV file for your tags, descriptions and …" at bounding box center [532, 535] width 1009 height 916
click at [714, 345] on div "Download" at bounding box center [728, 342] width 47 height 12
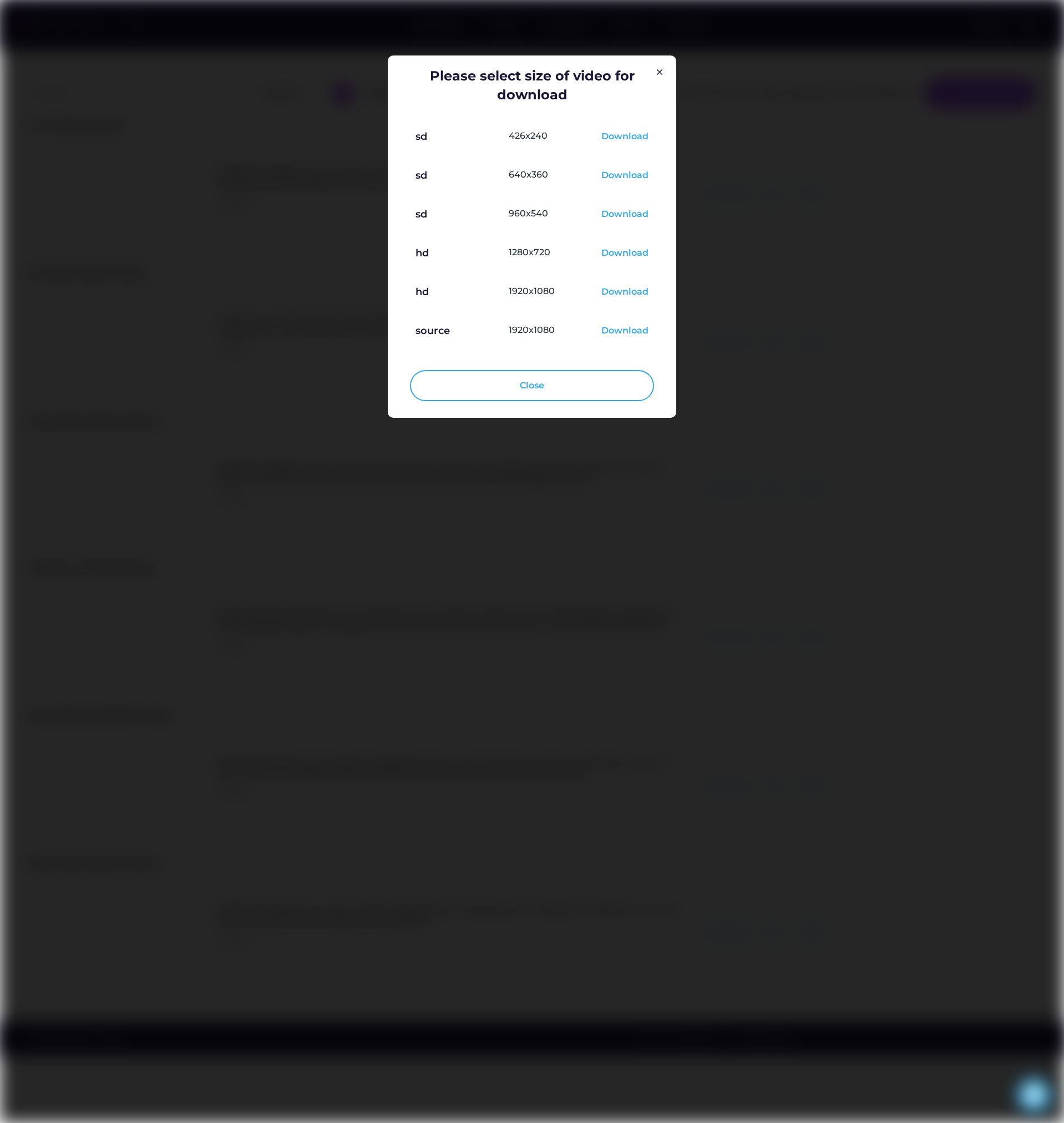
click at [615, 250] on div "Download" at bounding box center [625, 254] width 47 height 14
click at [661, 70] on img at bounding box center [660, 72] width 14 height 14
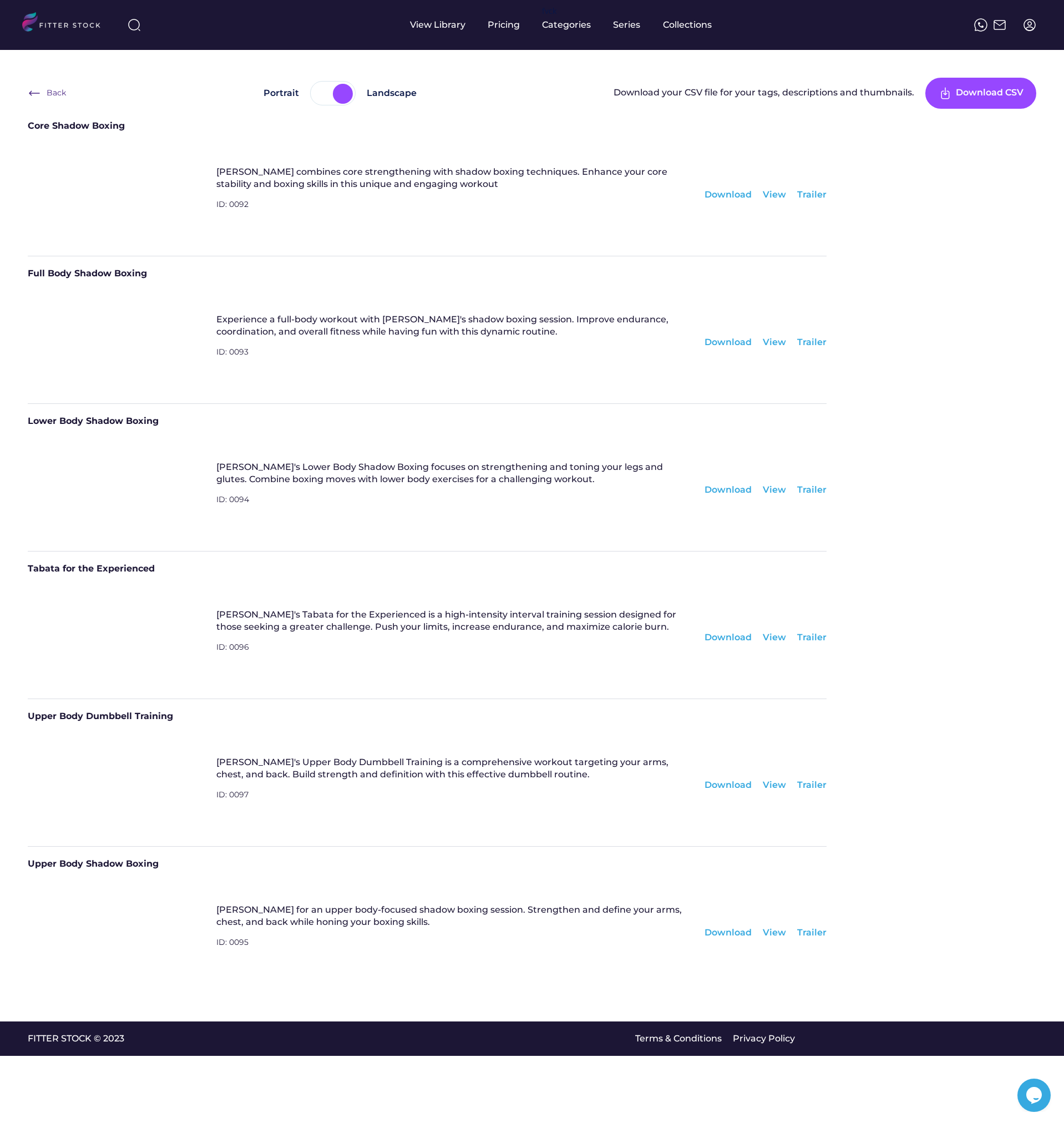
click at [920, 387] on div "Back Portrait Landscape Download your CSV file for your tags, descriptions and …" at bounding box center [532, 535] width 1009 height 916
click at [779, 399] on div "Full Body Shadow Boxing Experience a full-body workout with Marcus's shadow box…" at bounding box center [427, 329] width 799 height 148
drag, startPoint x: 875, startPoint y: 435, endPoint x: 866, endPoint y: 439, distance: 9.8
click at [875, 435] on div "Back Portrait Landscape Download your CSV file for your tags, descriptions and …" at bounding box center [532, 535] width 1009 height 916
click at [737, 493] on div "Download" at bounding box center [728, 490] width 47 height 12
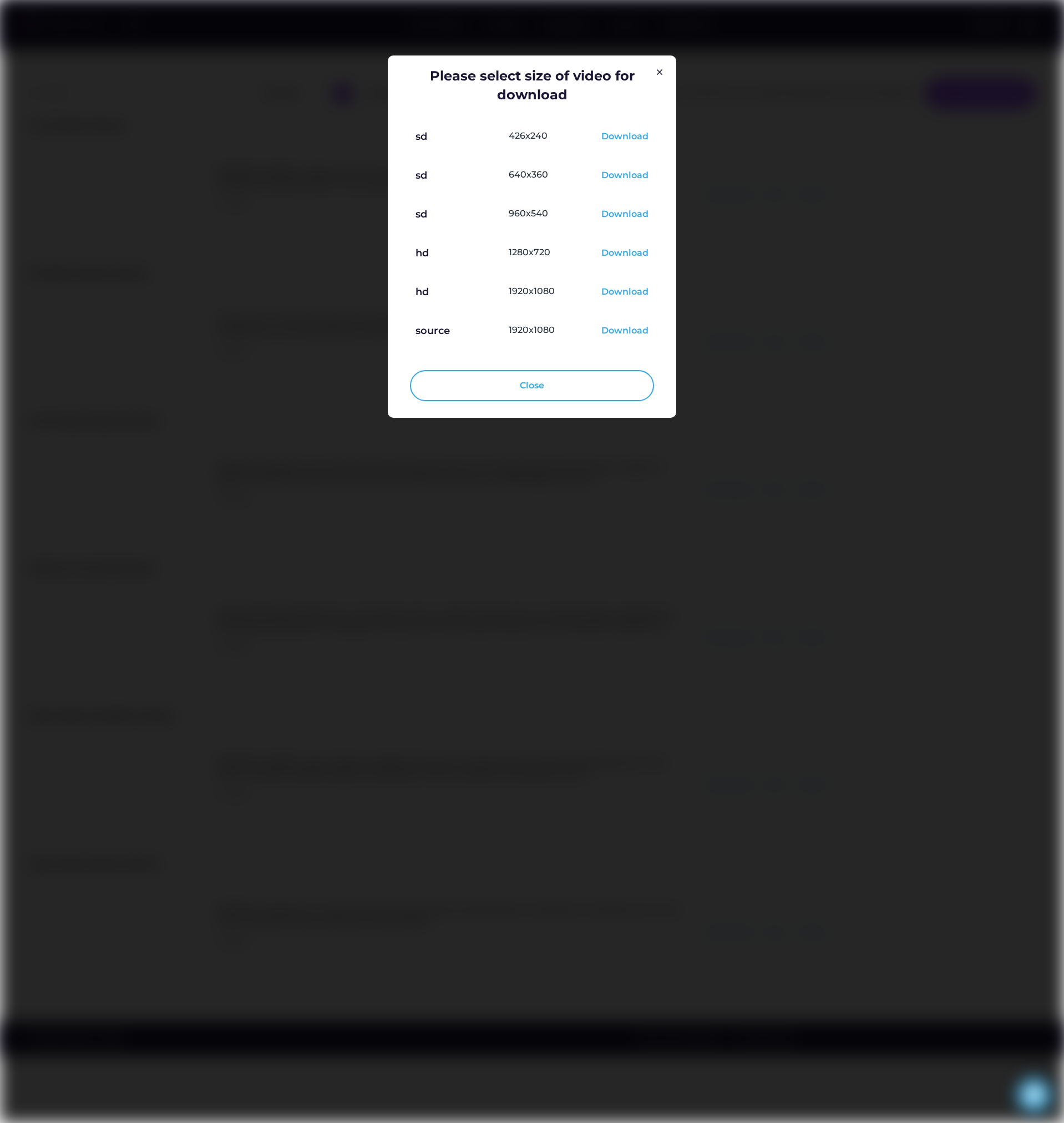
click at [622, 250] on div "Download" at bounding box center [625, 254] width 47 height 14
click at [657, 73] on img at bounding box center [660, 72] width 14 height 14
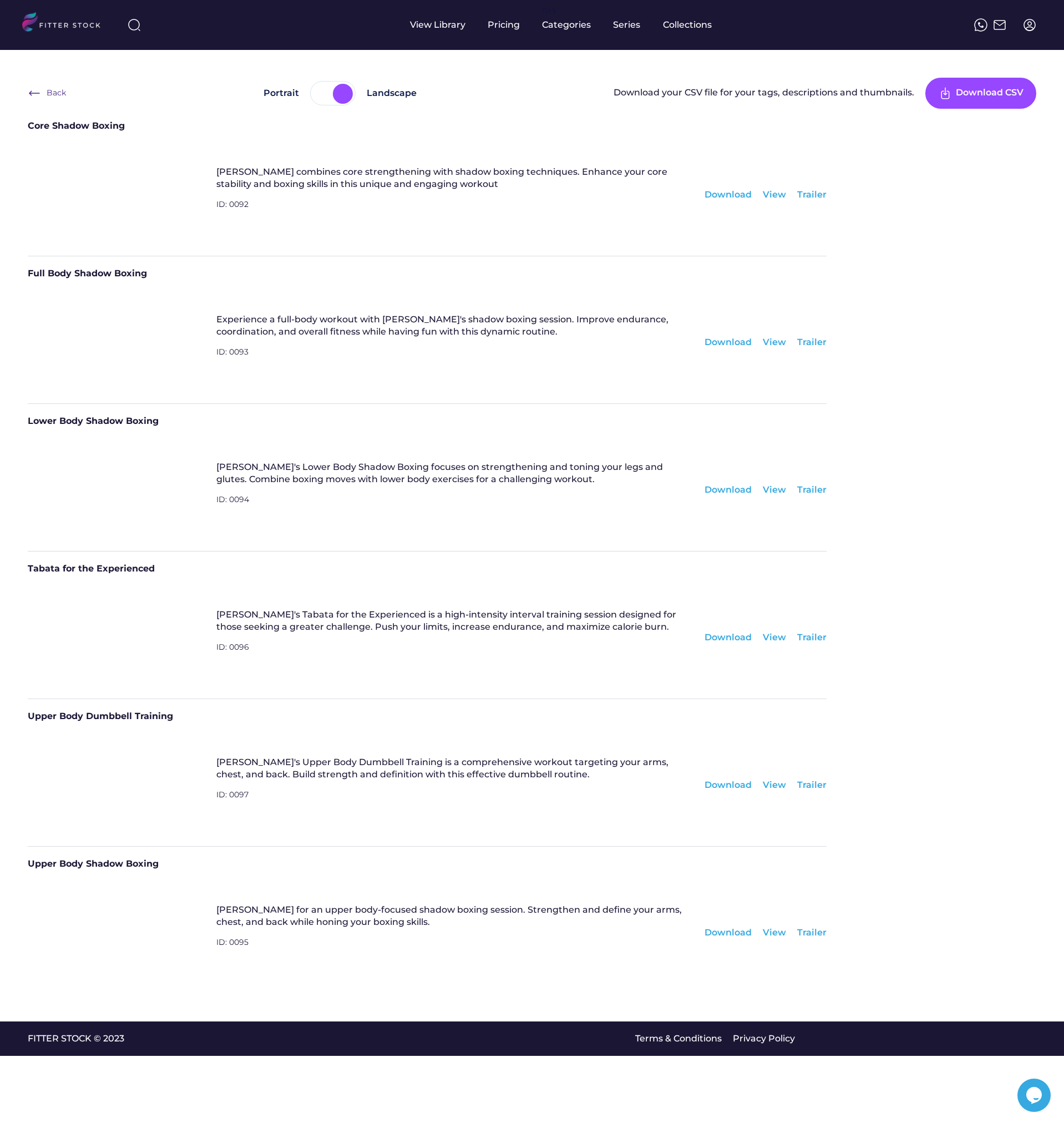
click at [721, 633] on div "Download" at bounding box center [728, 637] width 47 height 12
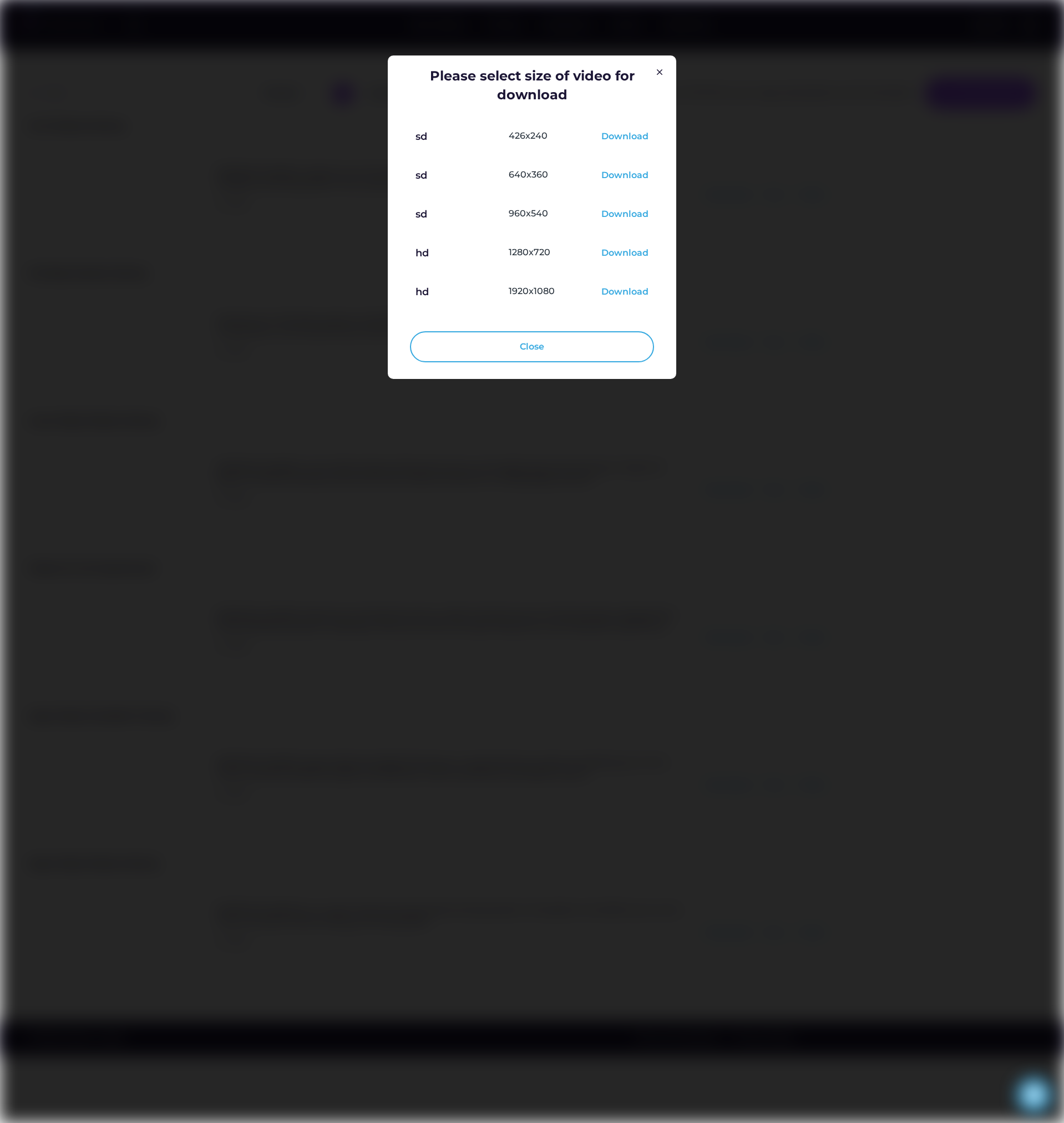
click at [622, 251] on div "Download" at bounding box center [625, 254] width 47 height 14
click at [662, 72] on img at bounding box center [660, 72] width 14 height 14
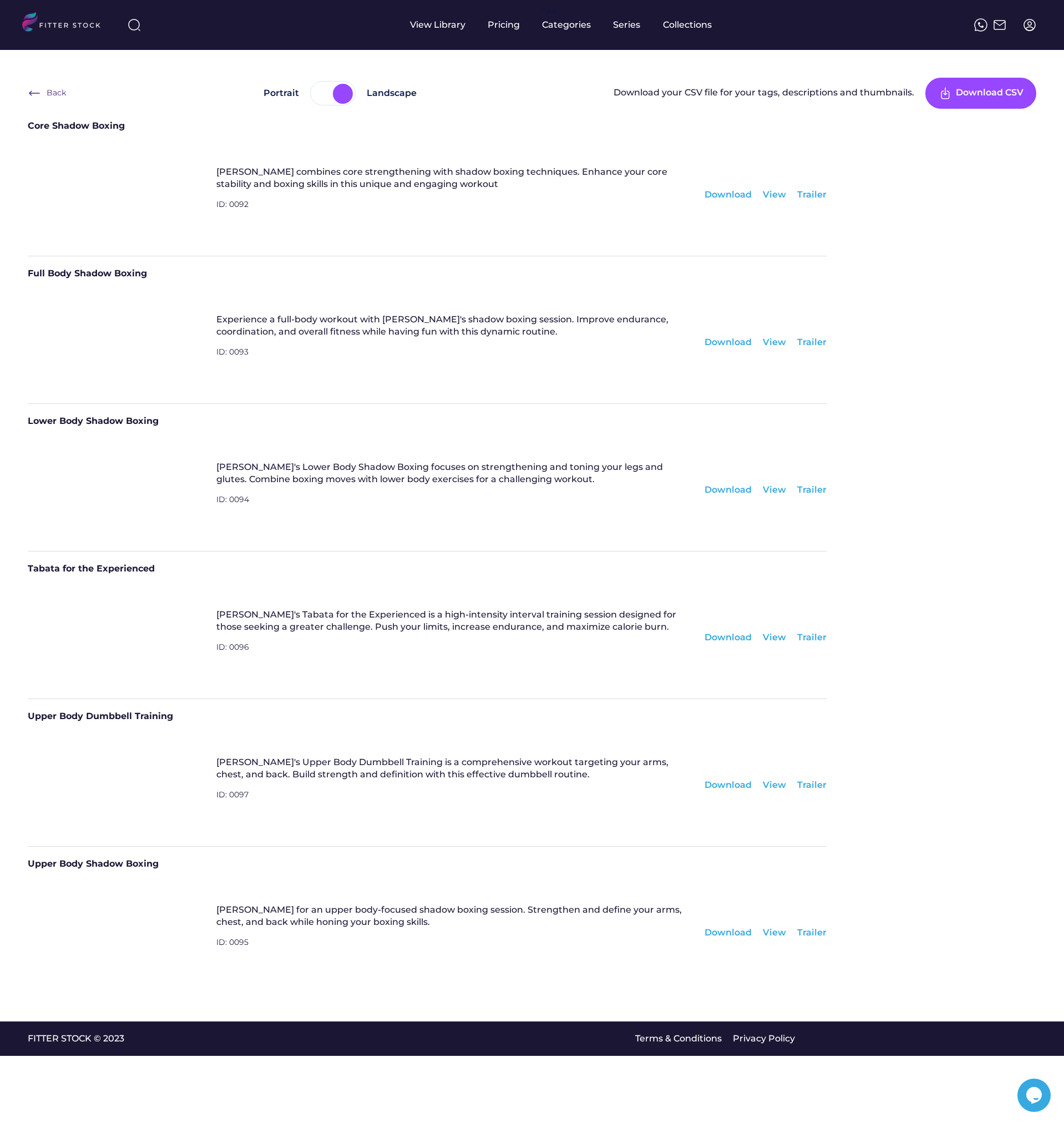
click at [688, 836] on div "Upper Body Dumbbell Training Marcus's Upper Body Dumbbell Training is a compreh…" at bounding box center [427, 772] width 799 height 148
click at [734, 789] on div "Download" at bounding box center [728, 785] width 47 height 12
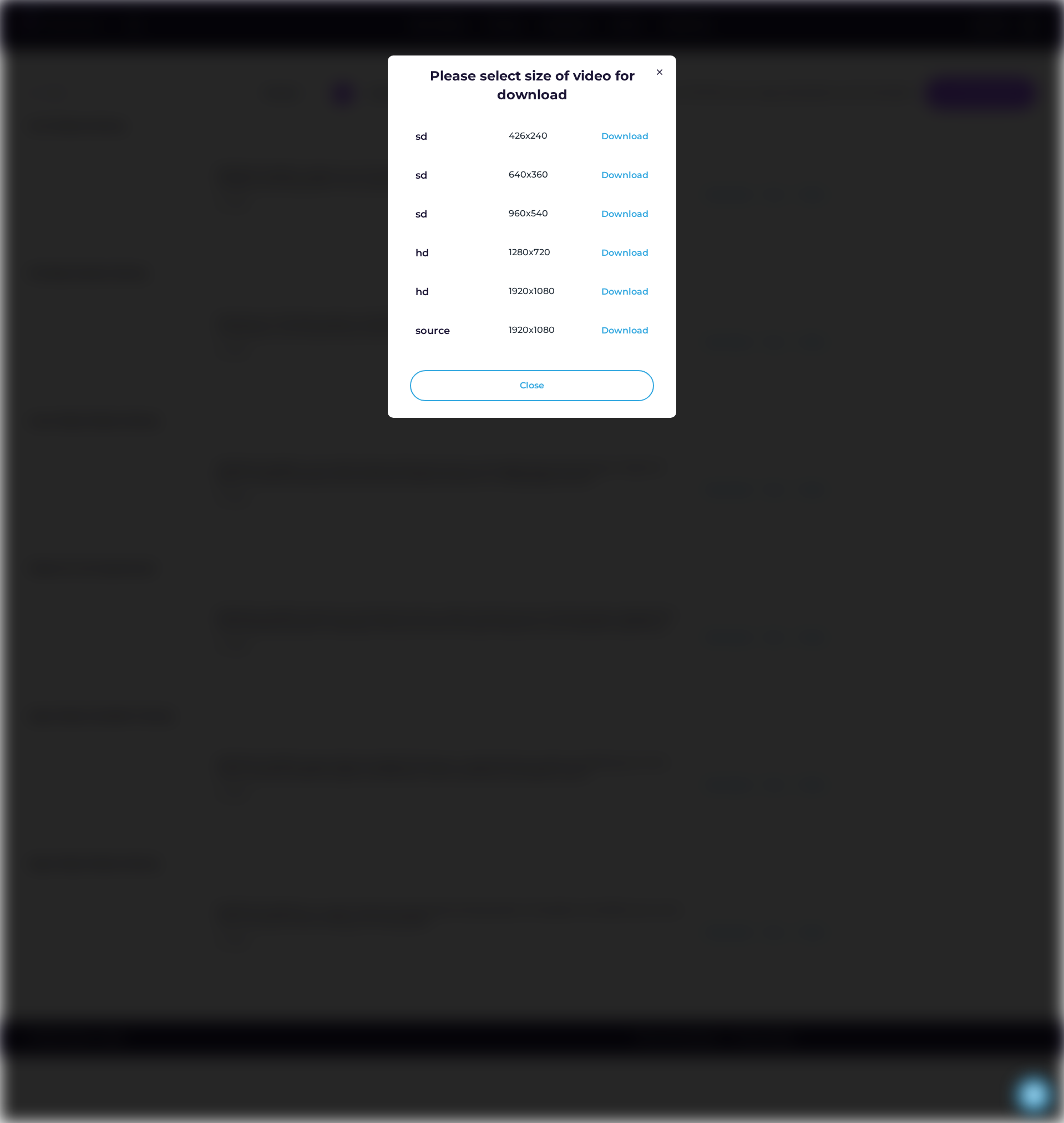
click at [633, 252] on div "Download" at bounding box center [625, 254] width 47 height 14
click at [659, 72] on img at bounding box center [660, 72] width 14 height 14
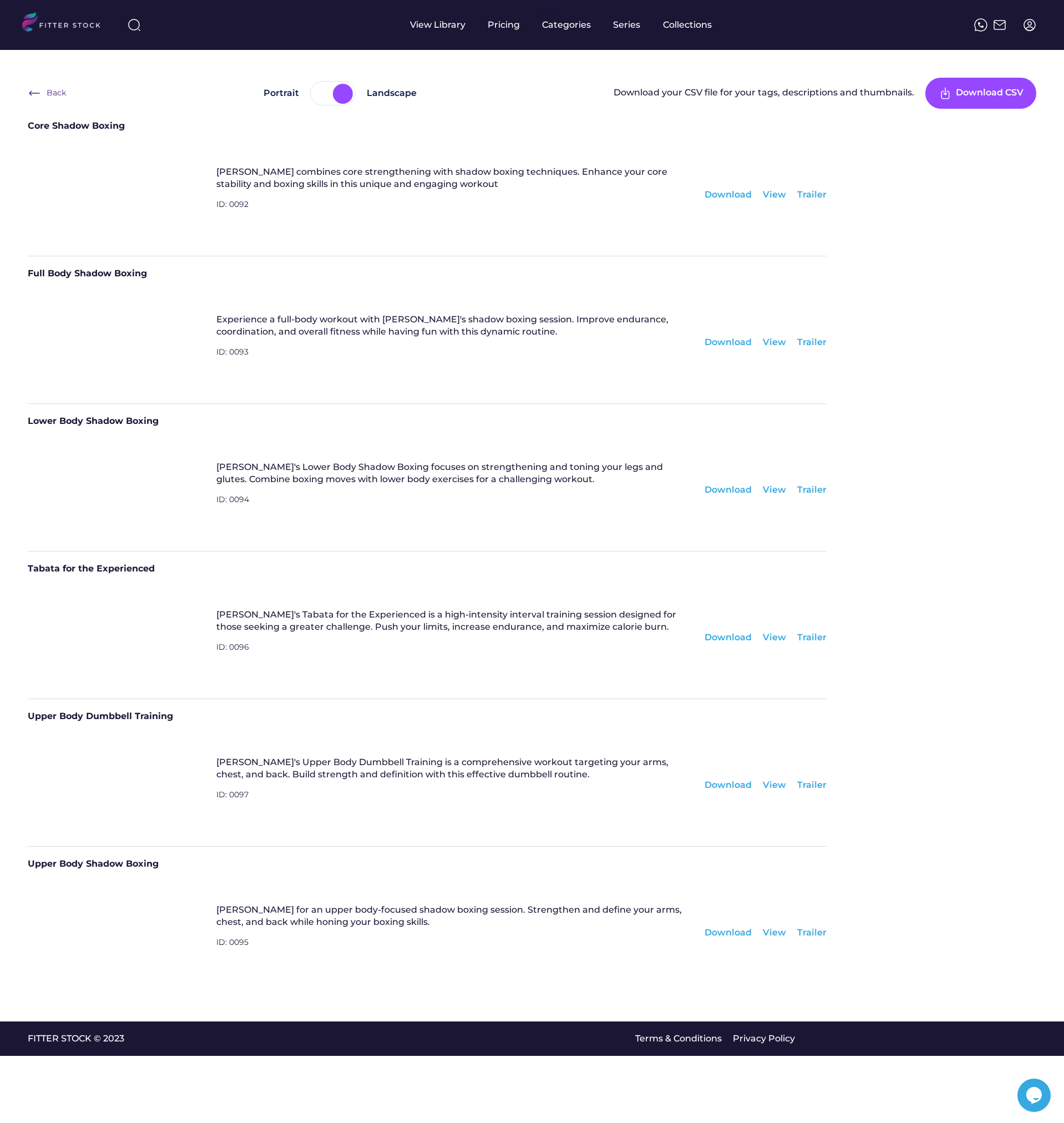
click at [732, 857] on div "Upper Body Shadow Boxing Join Marcus for an upper body-focused shadow boxing se…" at bounding box center [427, 920] width 799 height 148
click at [720, 935] on div "Download" at bounding box center [728, 933] width 47 height 12
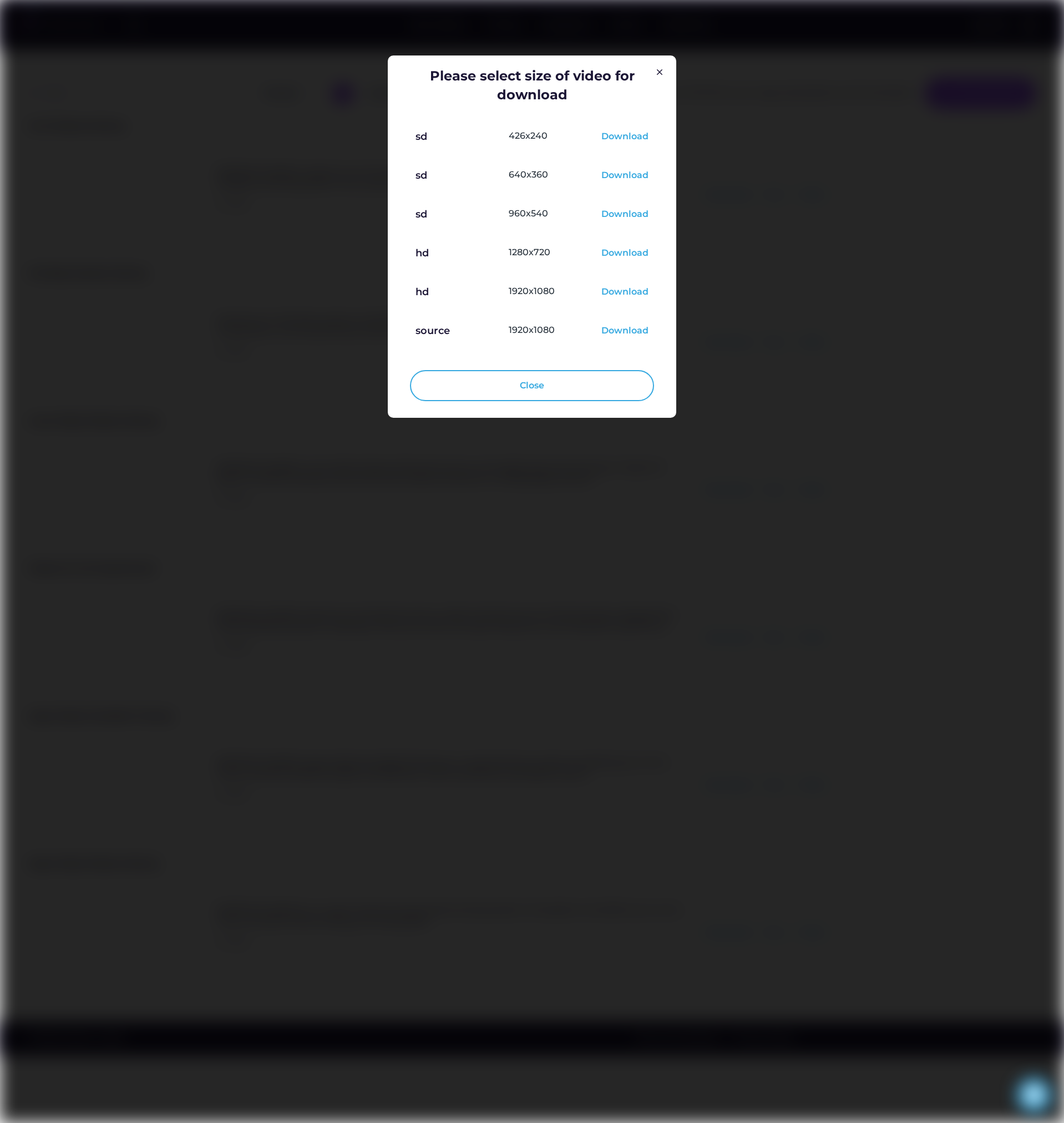
click at [629, 255] on div "Download" at bounding box center [625, 254] width 47 height 14
click at [662, 67] on img at bounding box center [660, 72] width 14 height 14
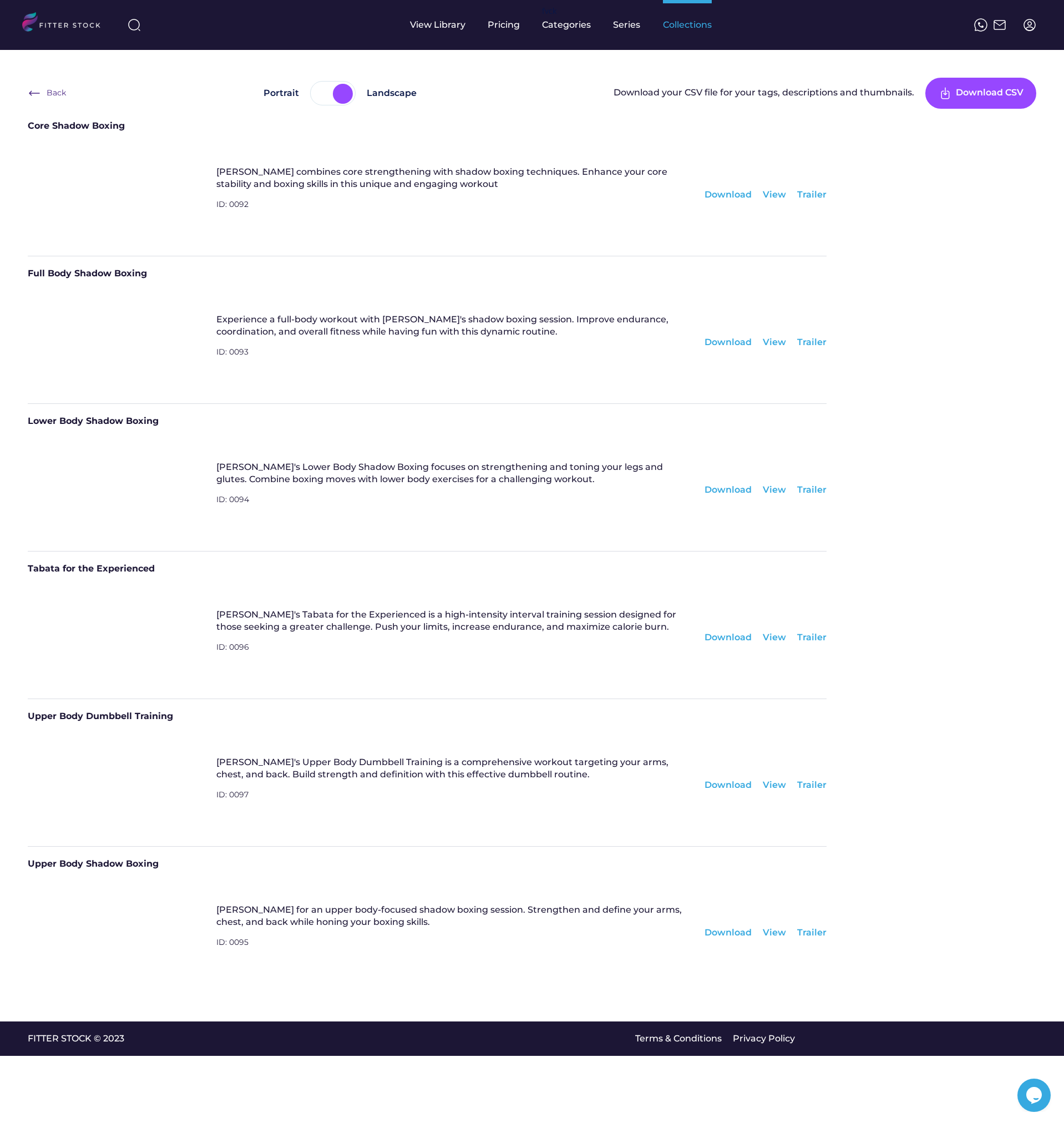
click at [691, 33] on div "Collections" at bounding box center [688, 24] width 49 height 50
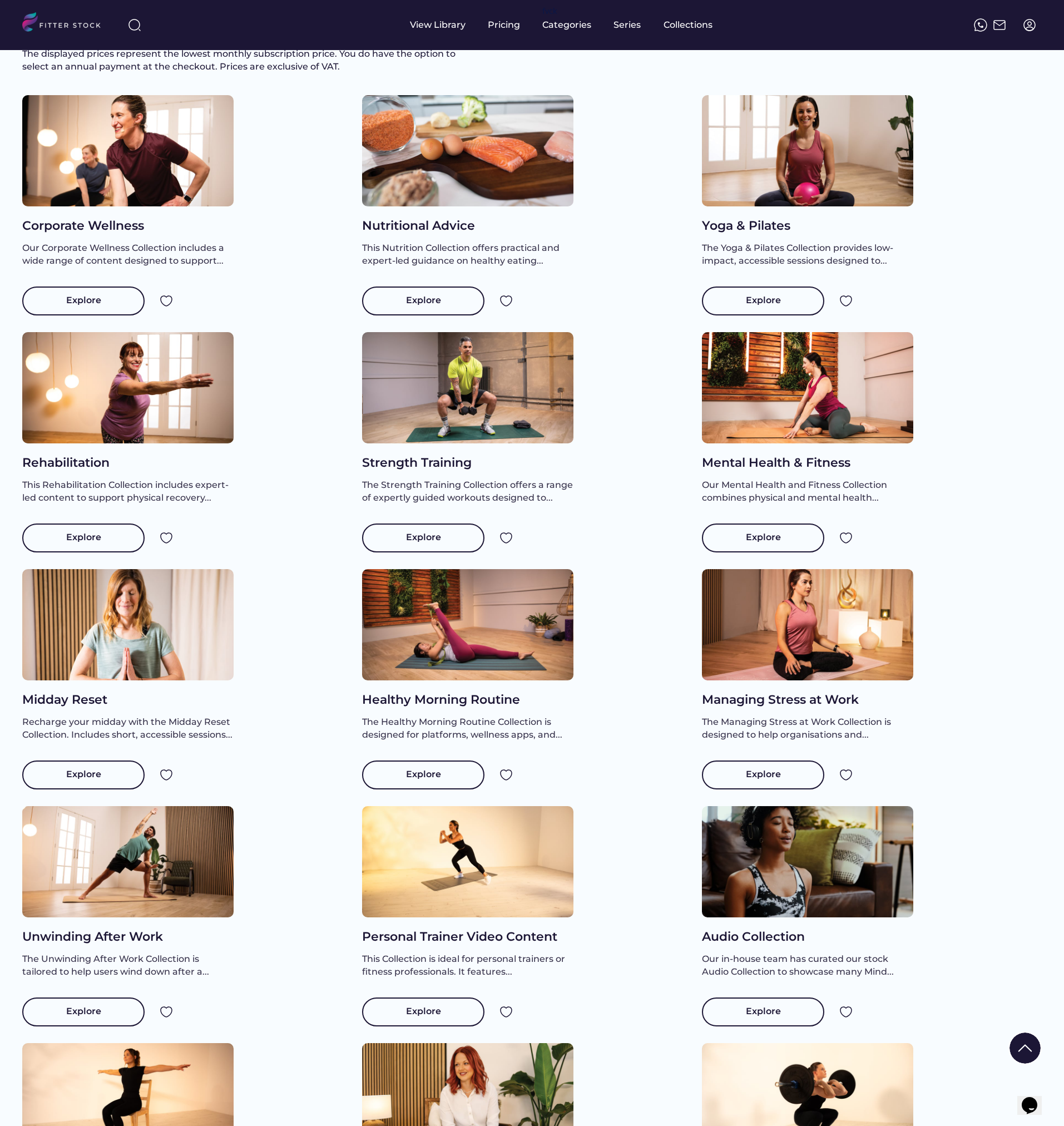
scroll to position [111, 0]
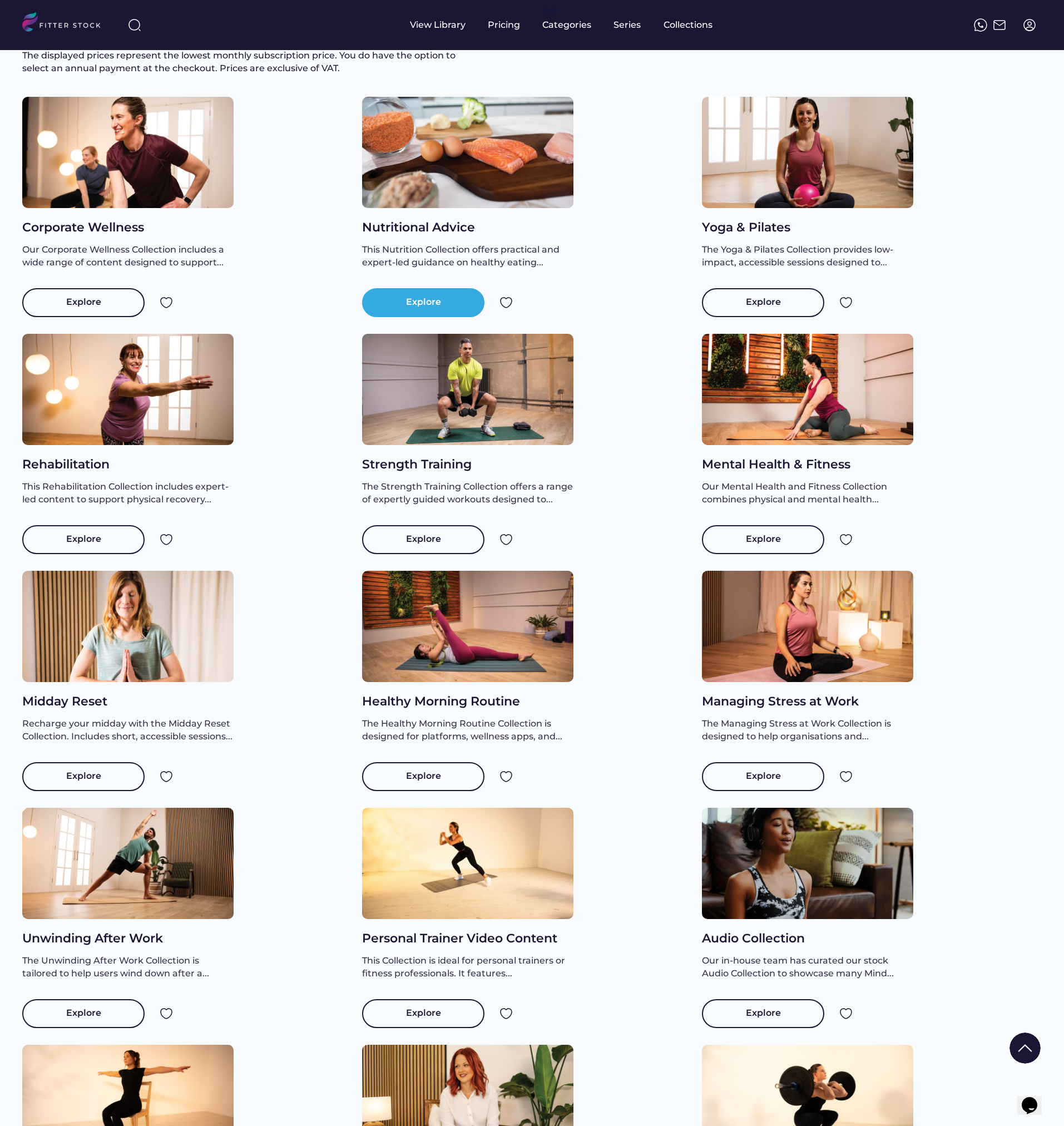
click at [423, 310] on div "Explore" at bounding box center [423, 303] width 35 height 14
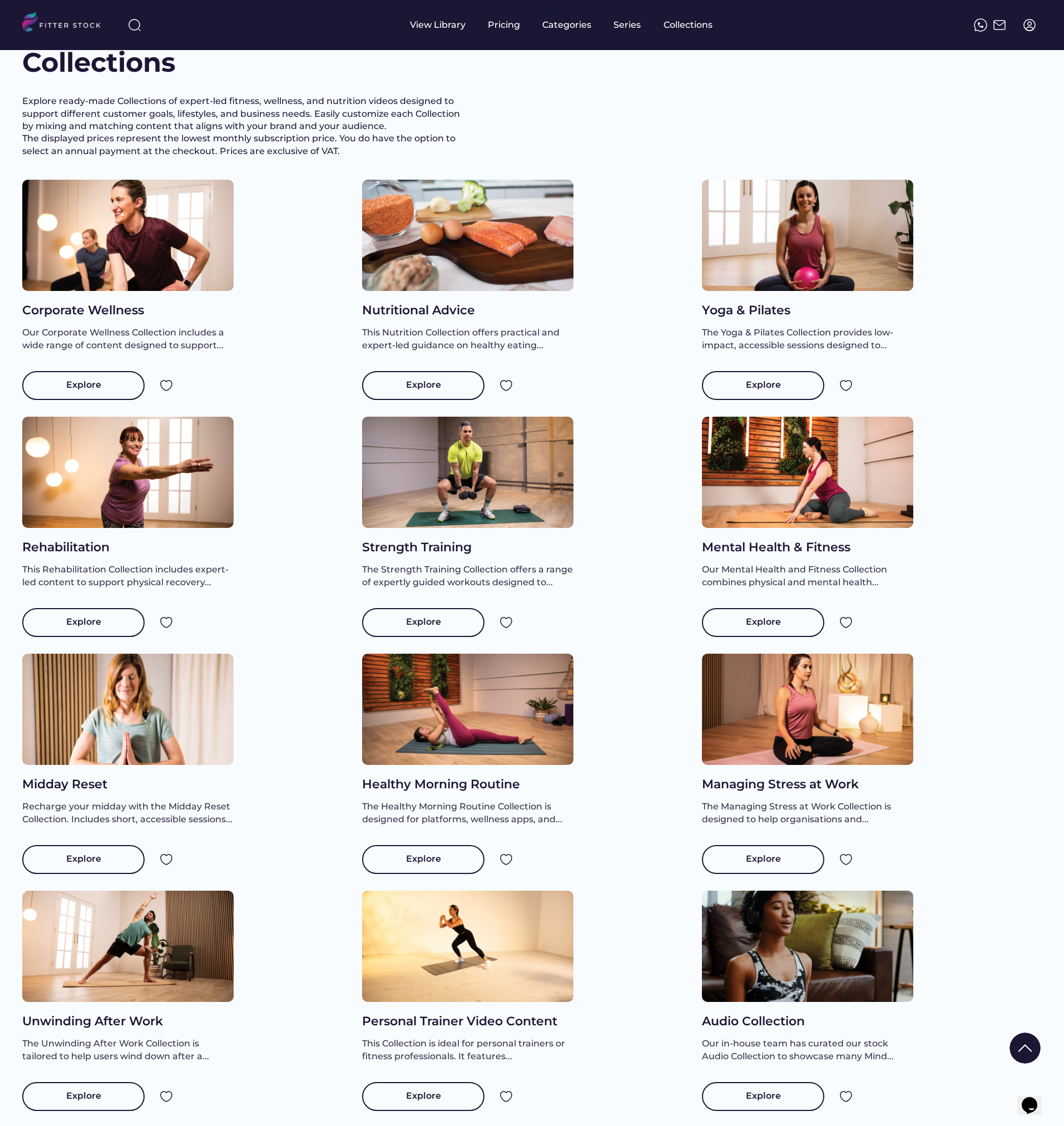
scroll to position [23, 0]
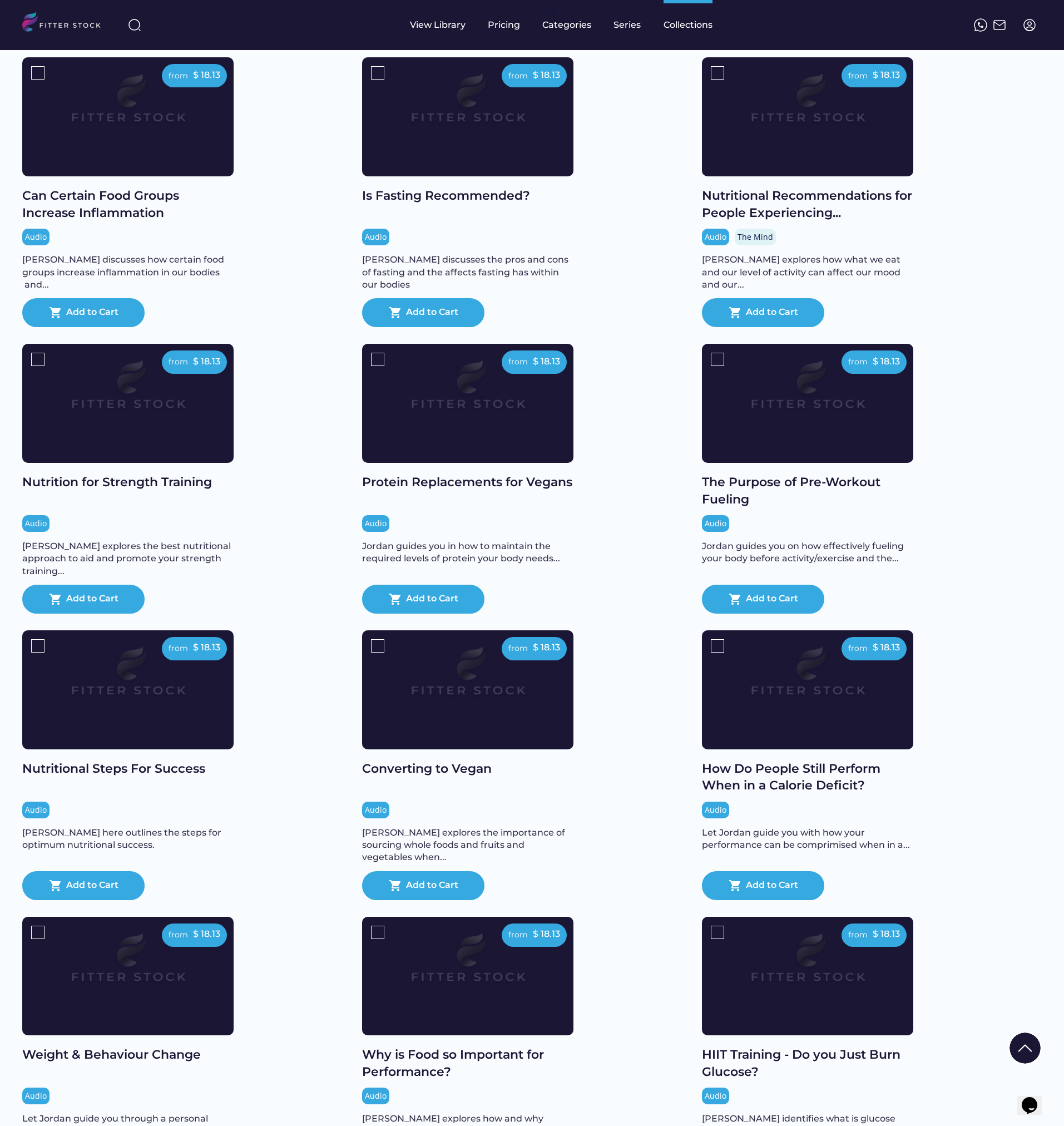
scroll to position [779, 0]
